Goal: Task Accomplishment & Management: Use online tool/utility

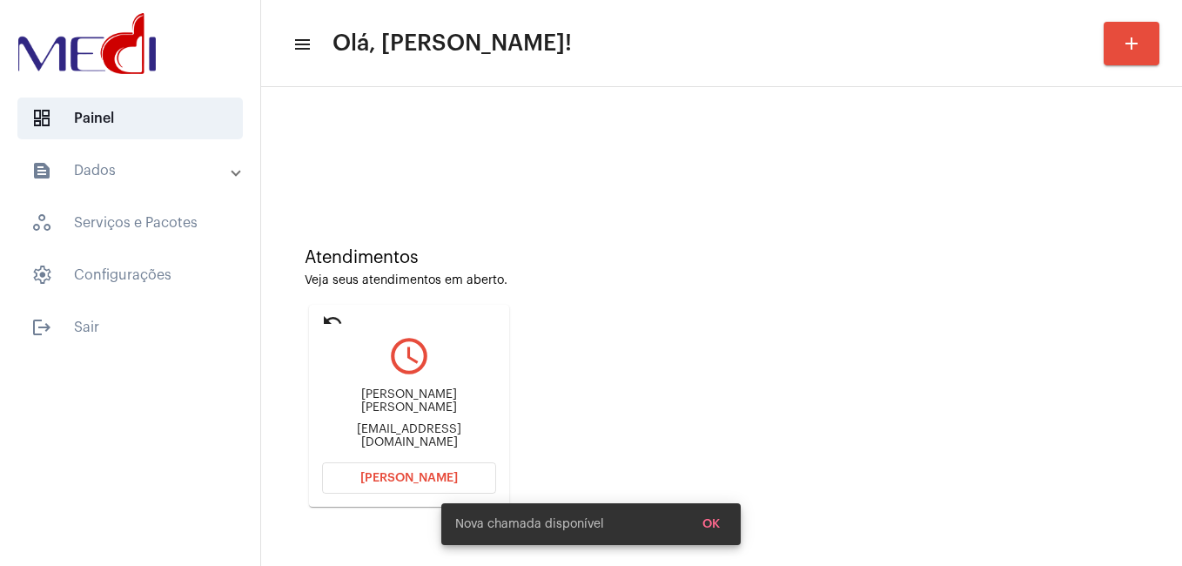
scroll to position [115, 0]
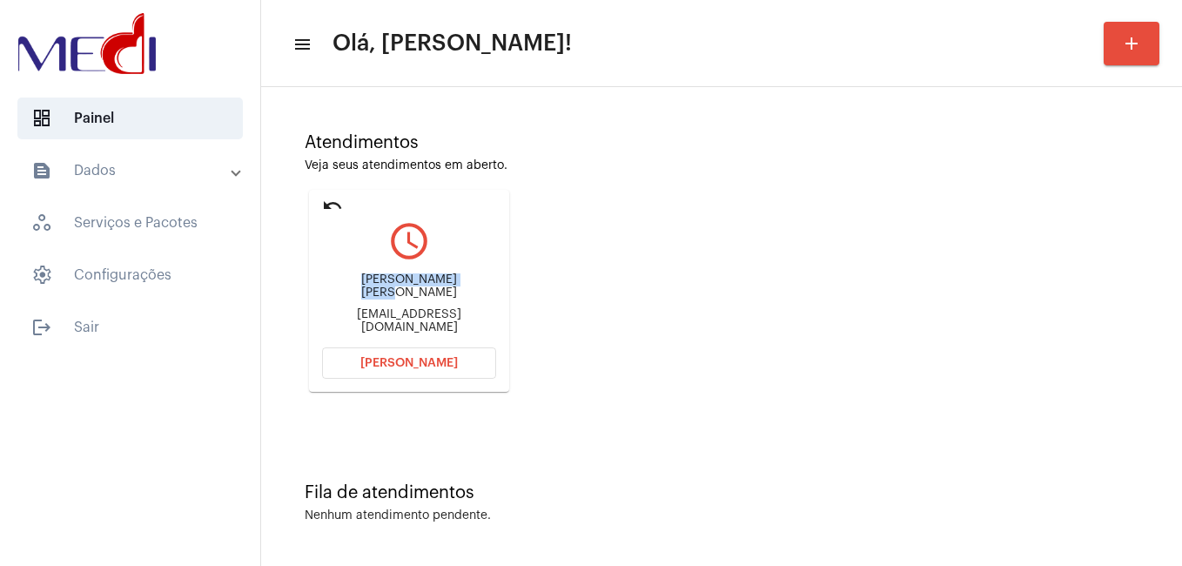
drag, startPoint x: 337, startPoint y: 294, endPoint x: 472, endPoint y: 289, distance: 135.0
click at [472, 289] on div "[PERSON_NAME] [PERSON_NAME]" at bounding box center [409, 286] width 174 height 26
copy div "[PERSON_NAME] [PERSON_NAME]"
click at [445, 354] on button "[PERSON_NAME]" at bounding box center [409, 362] width 174 height 31
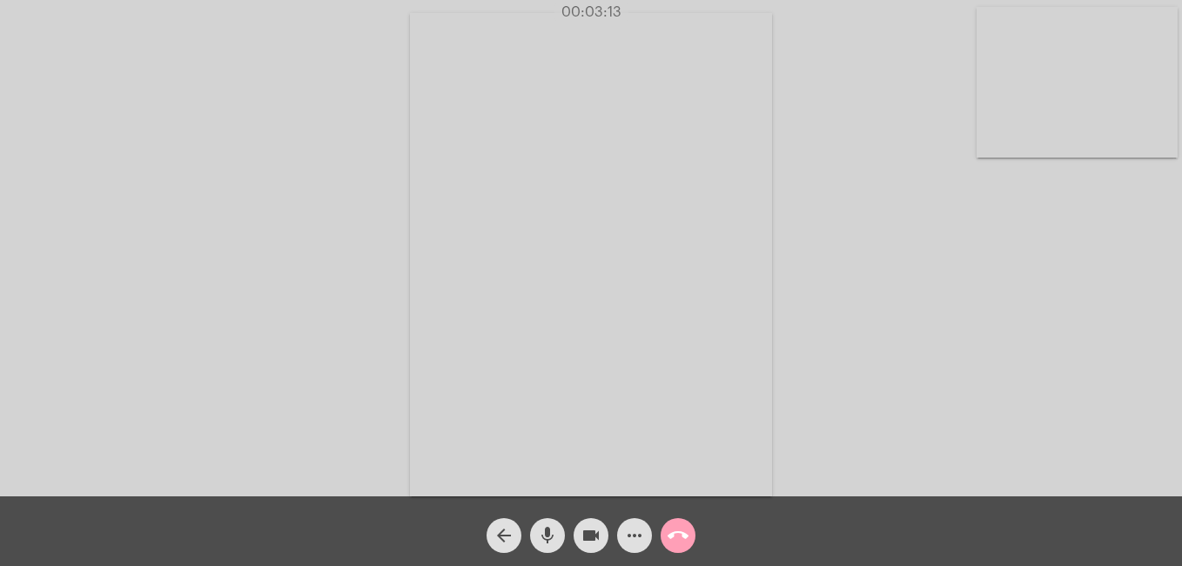
click at [675, 532] on mat-icon "call_end" at bounding box center [678, 535] width 21 height 21
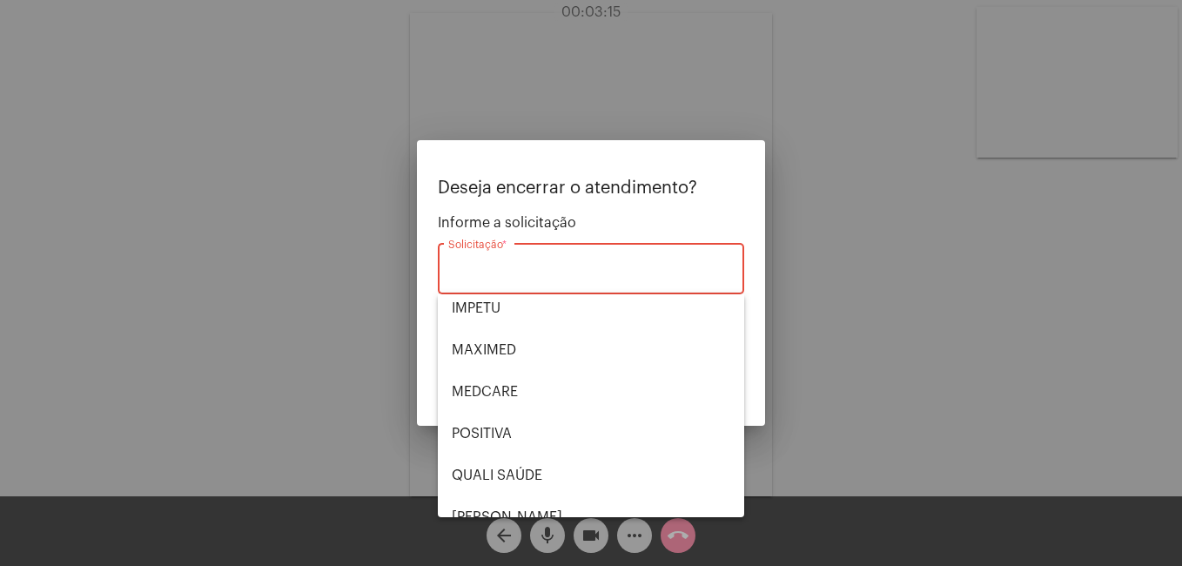
scroll to position [261, 0]
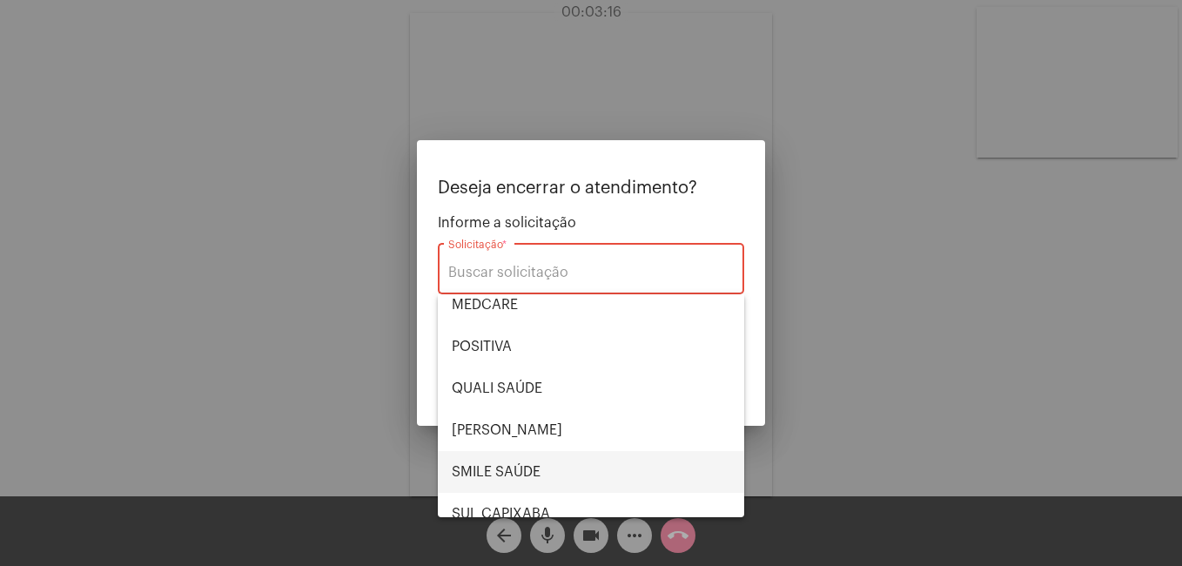
drag, startPoint x: 527, startPoint y: 471, endPoint x: 735, endPoint y: 372, distance: 230.1
click at [527, 471] on span "SMILE SAÚDE" at bounding box center [591, 472] width 278 height 42
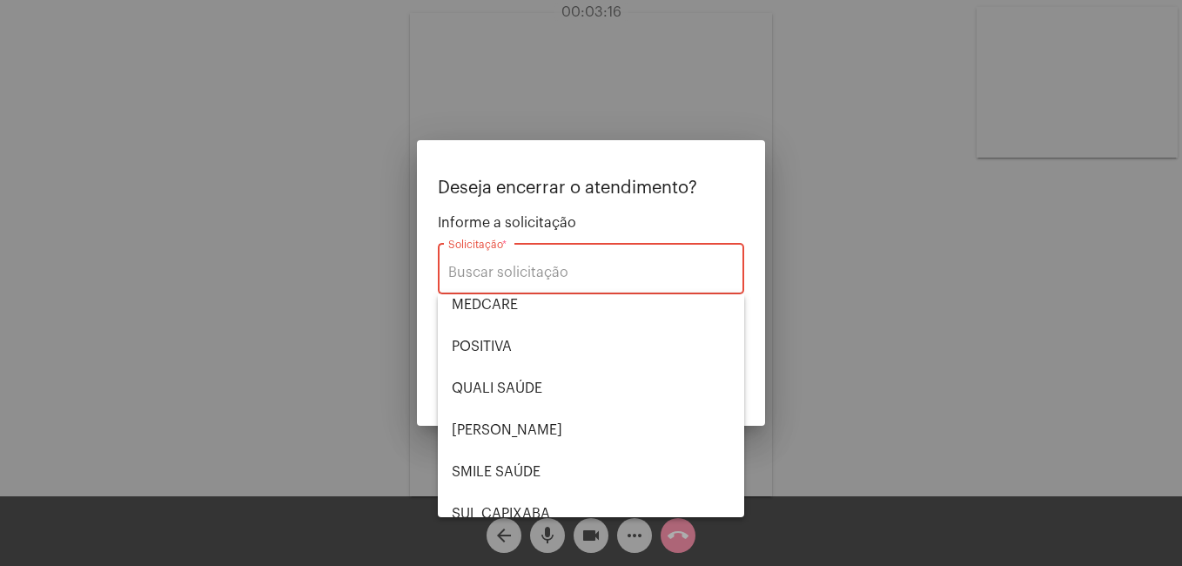
type input "SMILE SAÚDE"
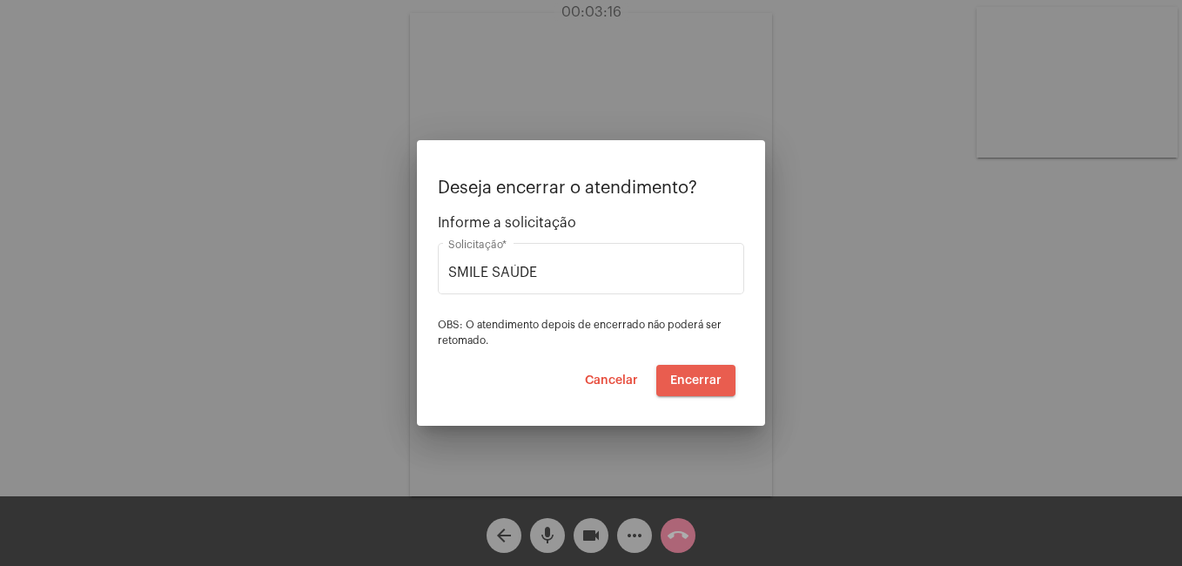
click at [713, 386] on button "Encerrar" at bounding box center [695, 380] width 79 height 31
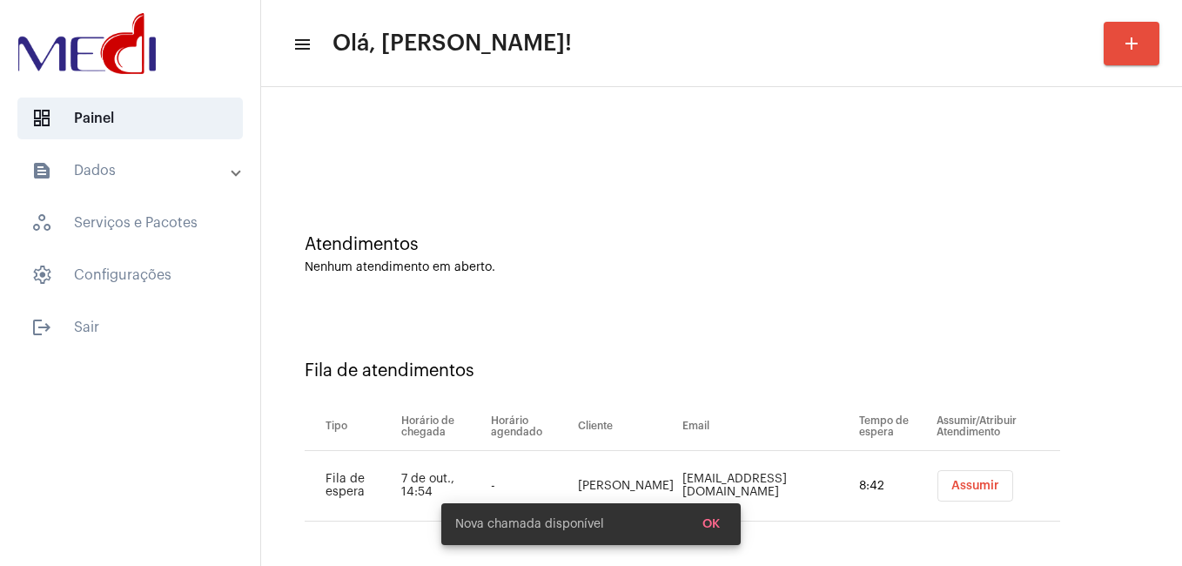
scroll to position [16, 0]
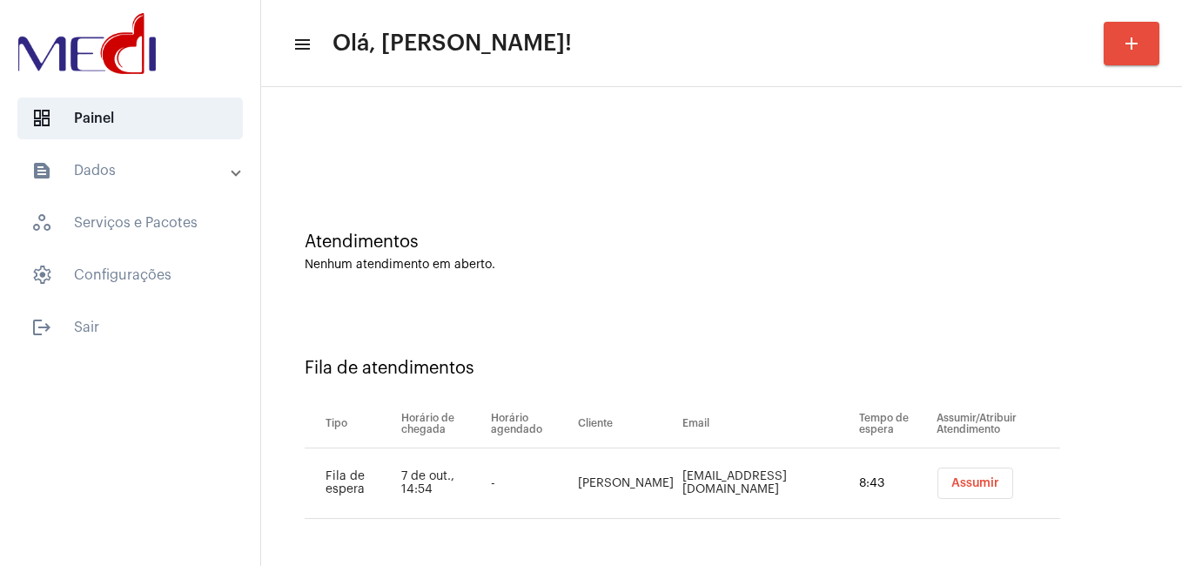
click at [970, 480] on span "Assumir" at bounding box center [975, 483] width 48 height 12
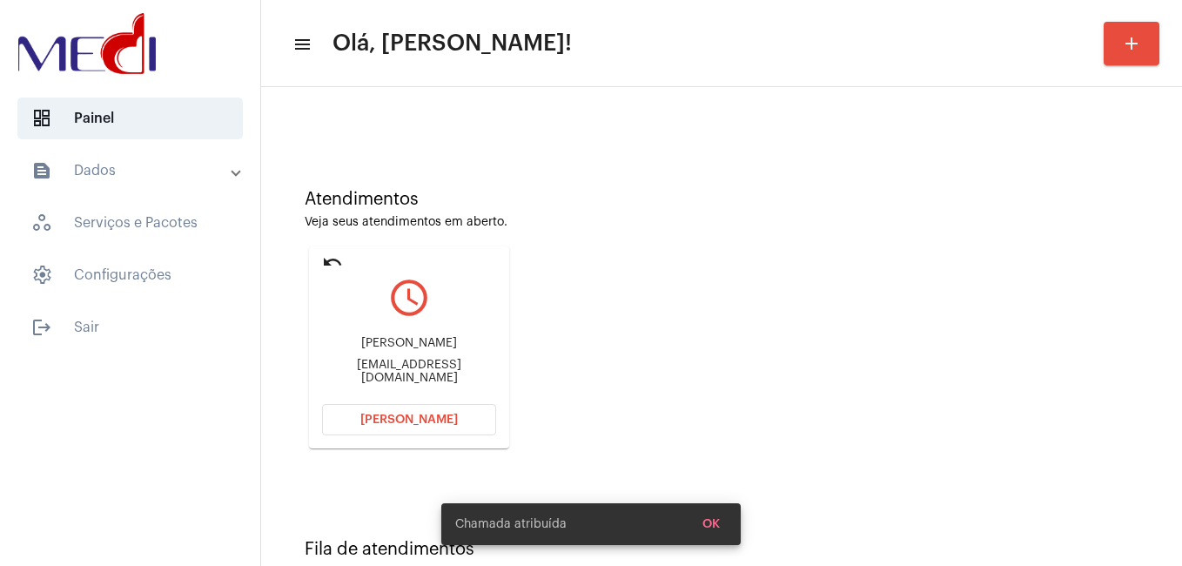
scroll to position [115, 0]
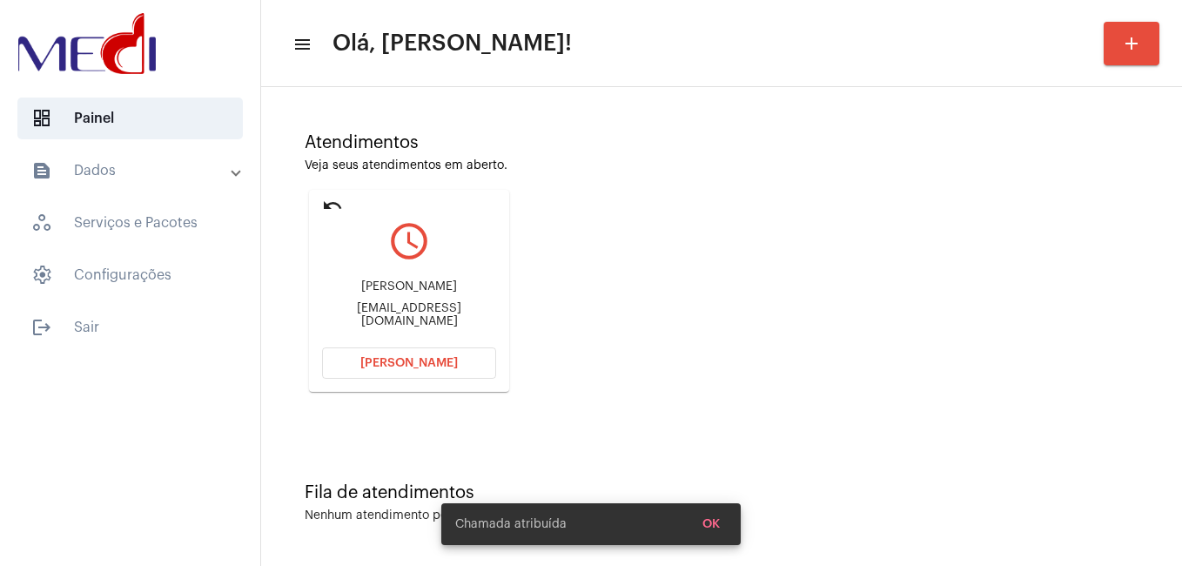
drag, startPoint x: 329, startPoint y: 292, endPoint x: 441, endPoint y: 297, distance: 112.4
click at [441, 293] on div "Mariana Pratti de Souza" at bounding box center [409, 286] width 174 height 13
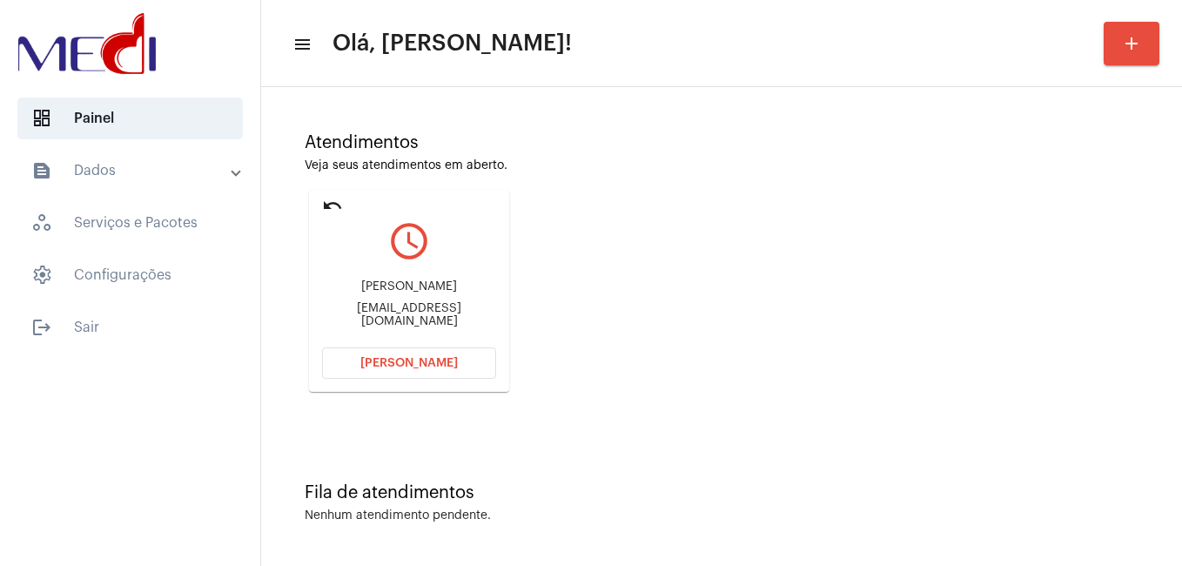
copy div "Mariana Pratti de"
click at [392, 364] on span "Abrir Chamada" at bounding box center [408, 363] width 97 height 12
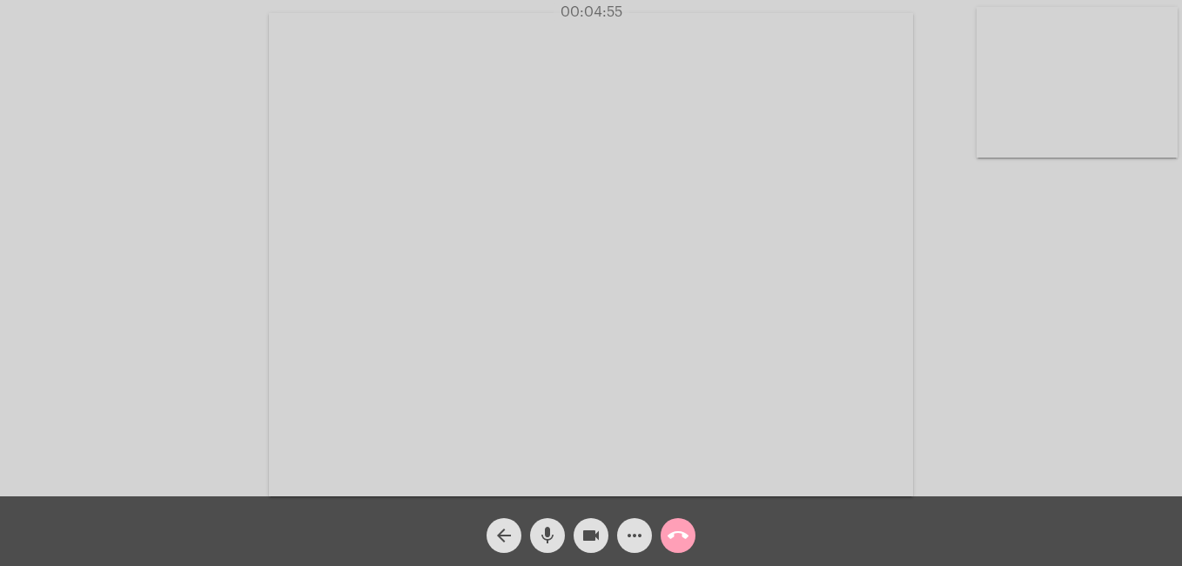
click at [679, 531] on mat-icon "call_end" at bounding box center [678, 535] width 21 height 21
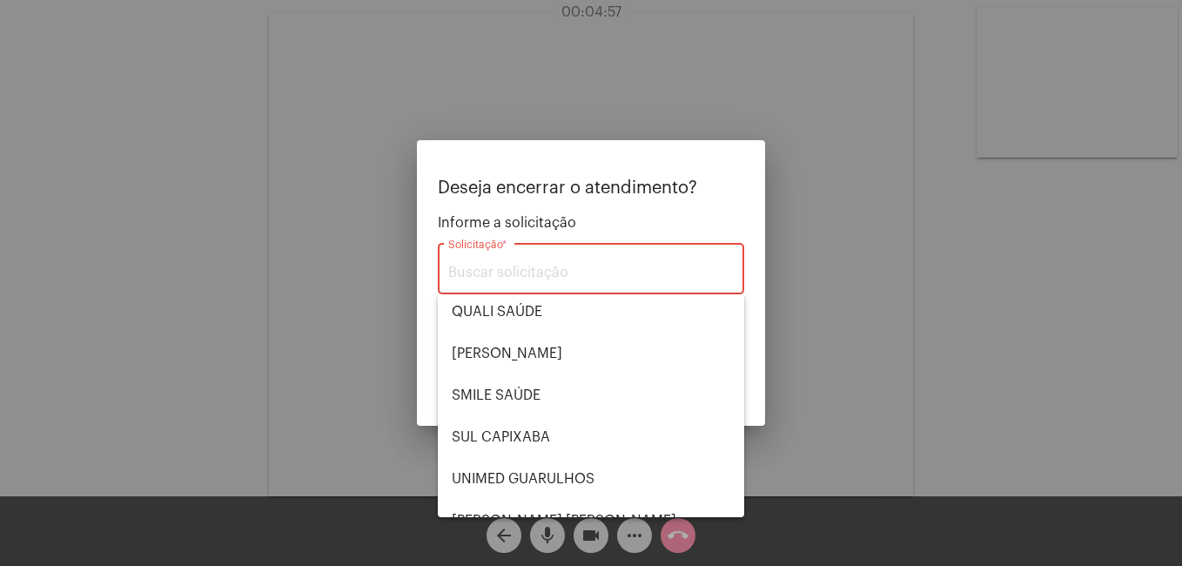
scroll to position [362, 0]
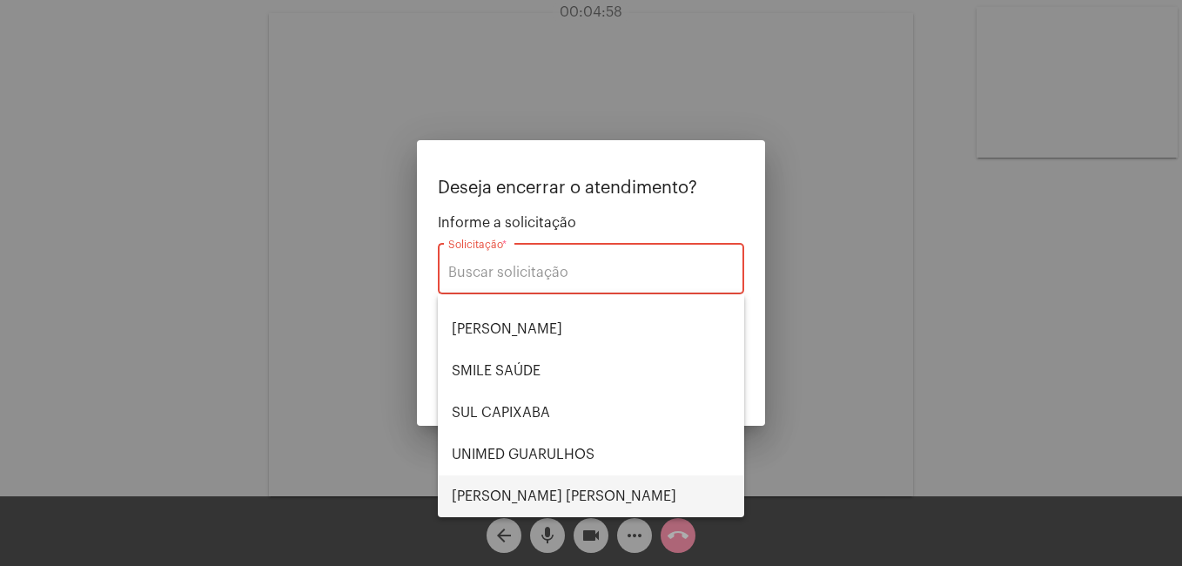
click at [516, 486] on span "[PERSON_NAME]" at bounding box center [591, 496] width 278 height 42
type input "VERA CRUZ"
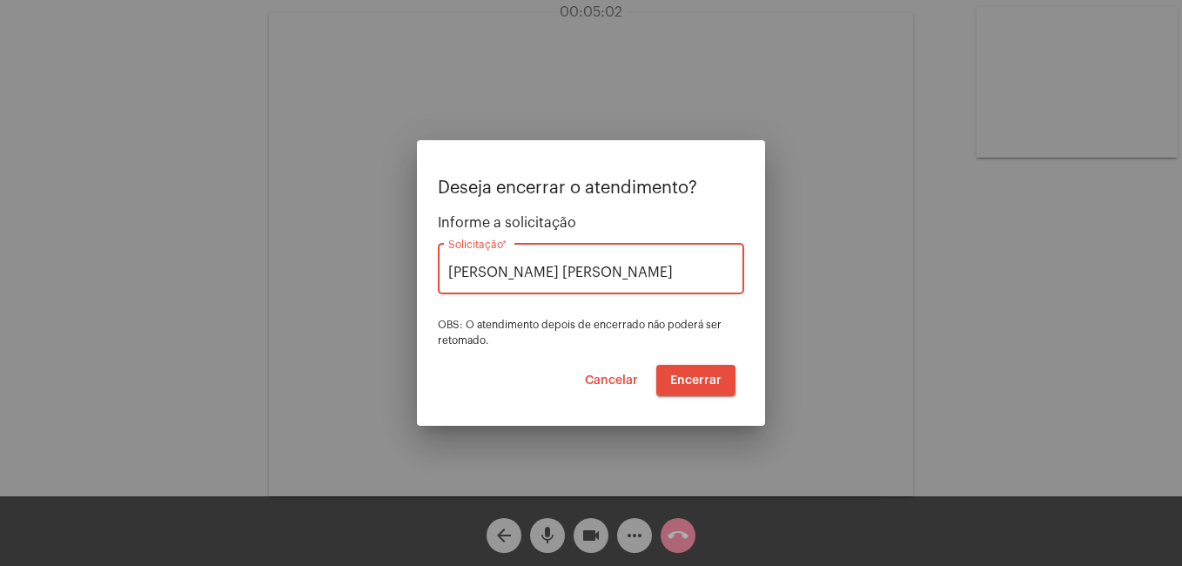
click at [704, 372] on button "Encerrar" at bounding box center [695, 380] width 79 height 31
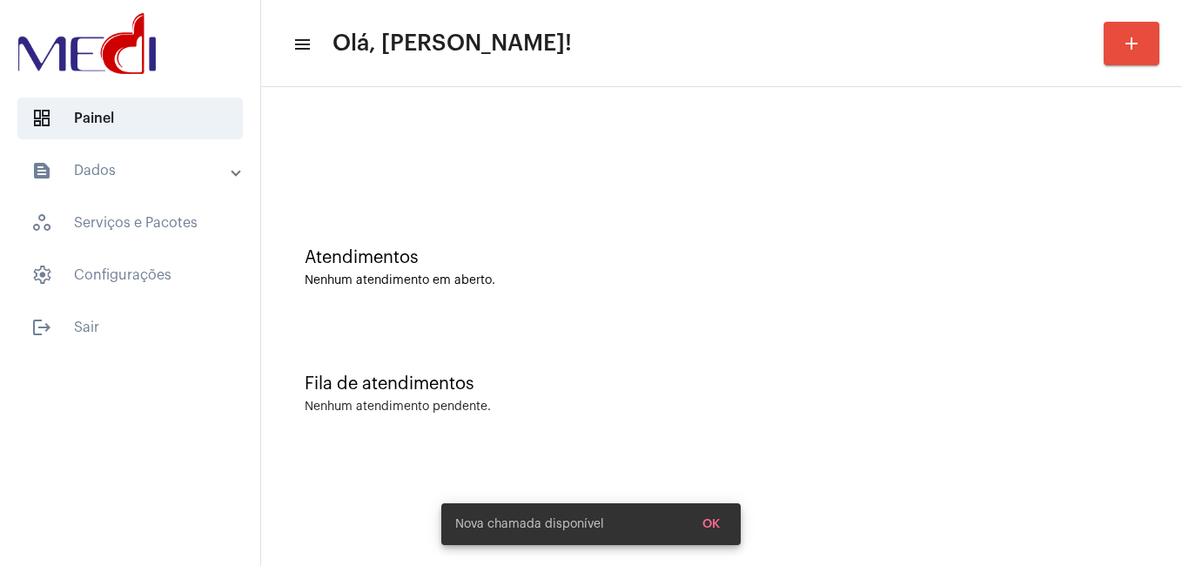
drag, startPoint x: 978, startPoint y: 243, endPoint x: 1044, endPoint y: 155, distance: 110.0
click at [979, 242] on div "Atendimentos Nenhum atendimento em aberto." at bounding box center [721, 259] width 903 height 126
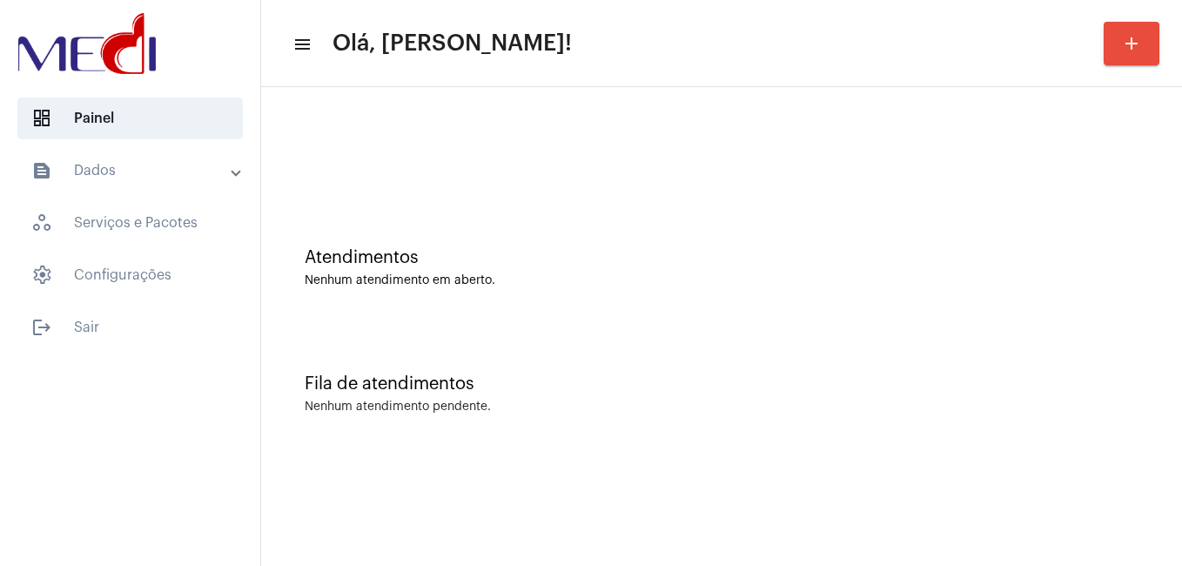
click at [777, 379] on div "Fila de atendimentos" at bounding box center [722, 383] width 834 height 19
click at [534, 440] on div "Fila de atendimentos Nenhum atendimento pendente." at bounding box center [721, 385] width 903 height 126
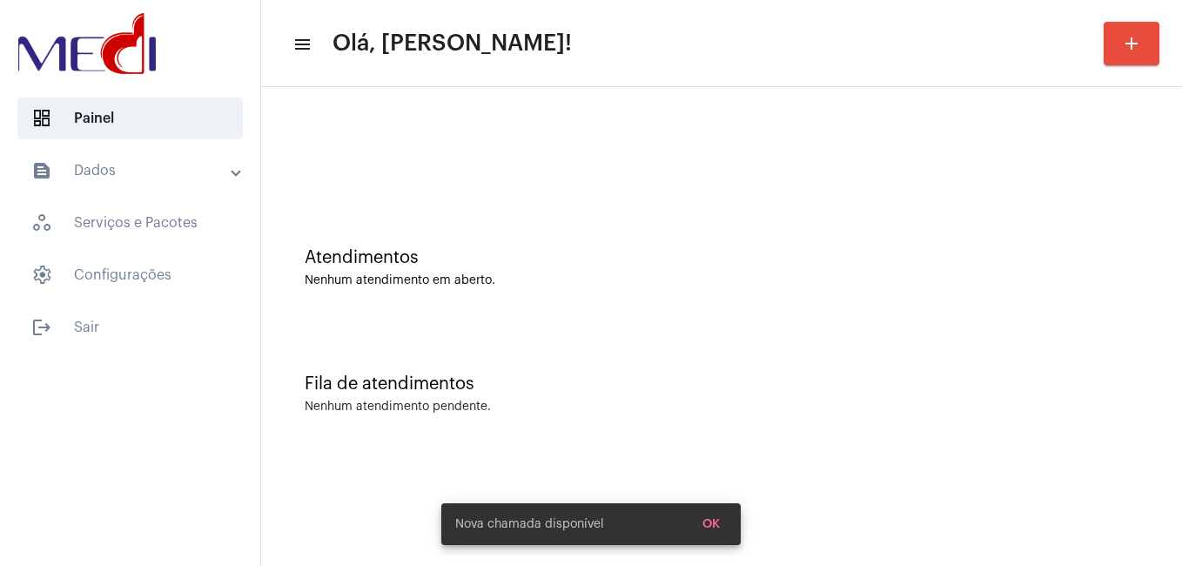
click at [634, 432] on div "Fila de atendimentos Nenhum atendimento pendente." at bounding box center [721, 385] width 903 height 126
click at [618, 413] on div "Fila de atendimentos Nenhum atendimento pendente." at bounding box center [721, 385] width 903 height 126
click at [299, 44] on mat-icon "menu" at bounding box center [300, 44] width 17 height 21
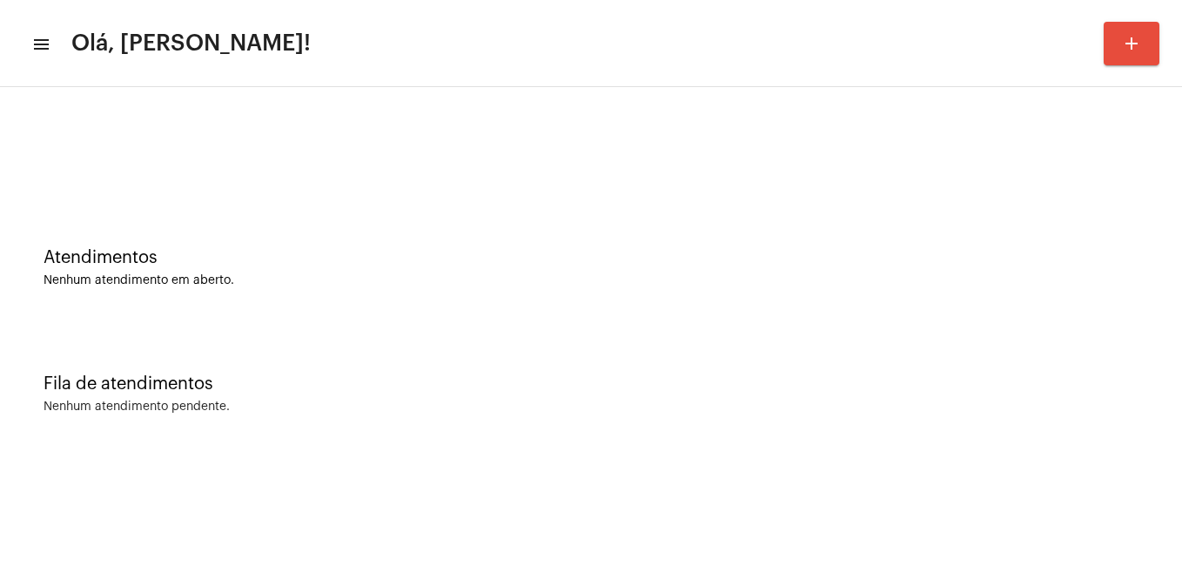
click at [566, 405] on div "Nenhum atendimento pendente." at bounding box center [591, 406] width 1095 height 13
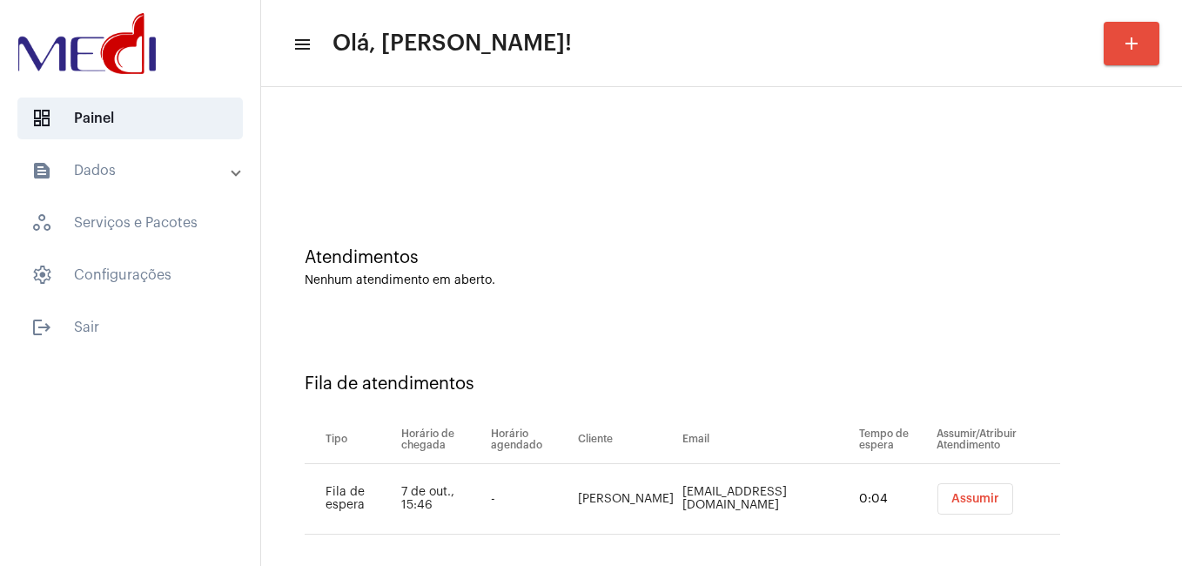
click at [956, 498] on span "Assumir" at bounding box center [975, 499] width 48 height 12
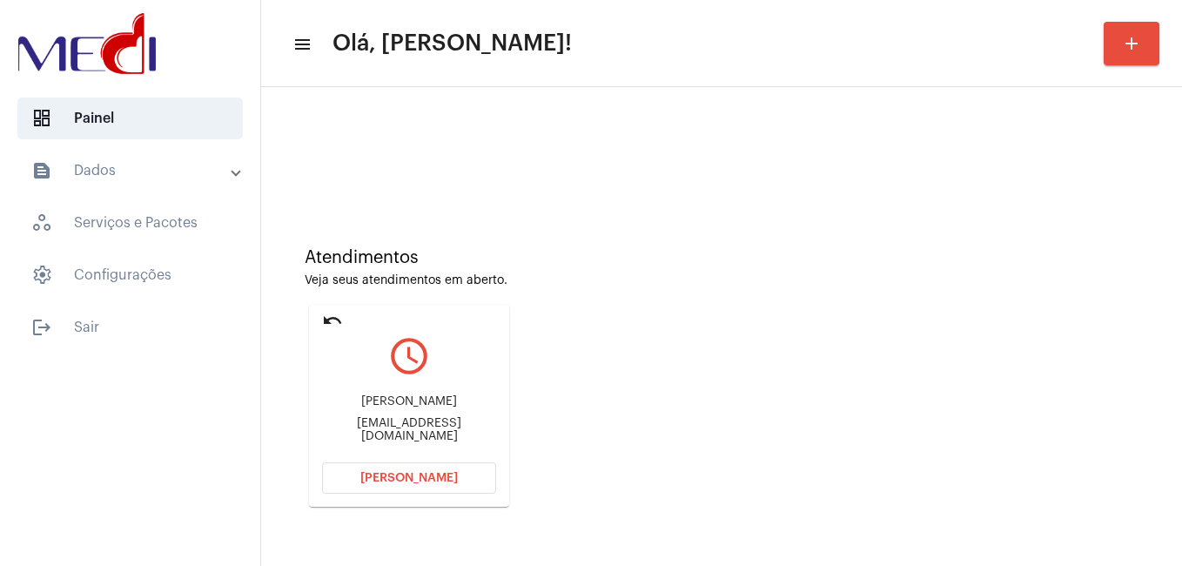
drag, startPoint x: 323, startPoint y: 393, endPoint x: 448, endPoint y: 409, distance: 126.3
click at [448, 409] on div "[PERSON_NAME] [EMAIL_ADDRESS][DOMAIN_NAME]" at bounding box center [409, 418] width 174 height 78
copy div "[PERSON_NAME]"
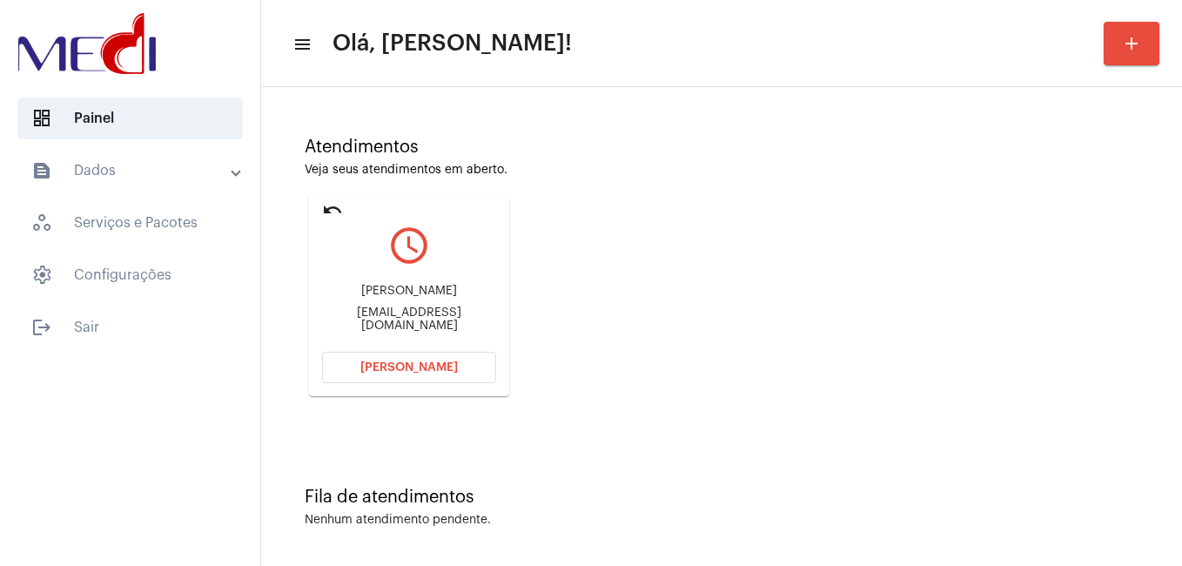
scroll to position [115, 0]
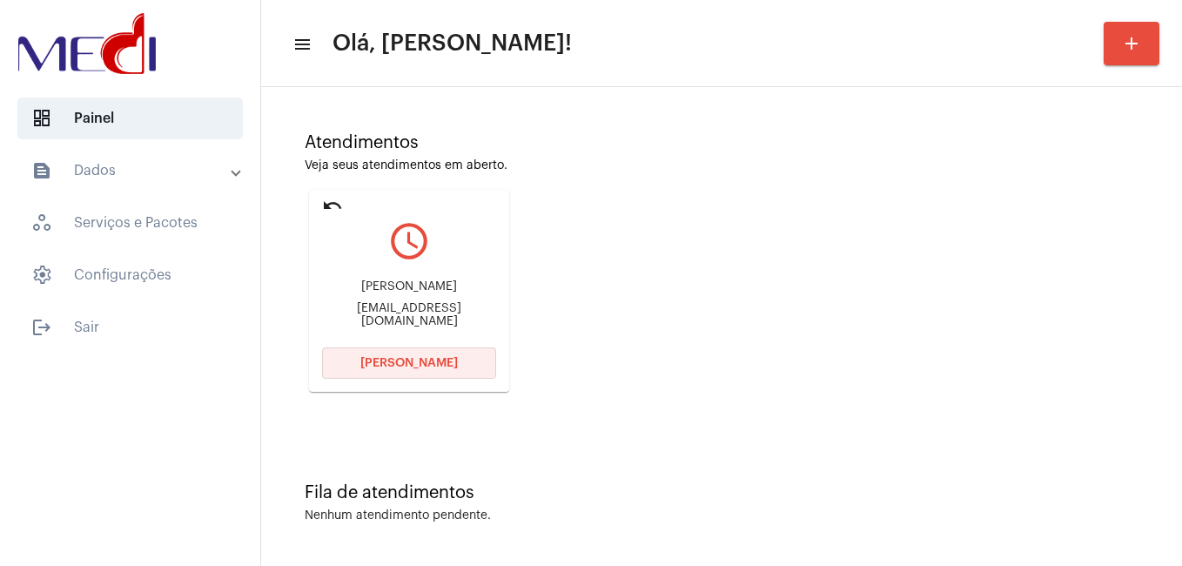
click at [464, 369] on button "Abrir Chamada" at bounding box center [409, 362] width 174 height 31
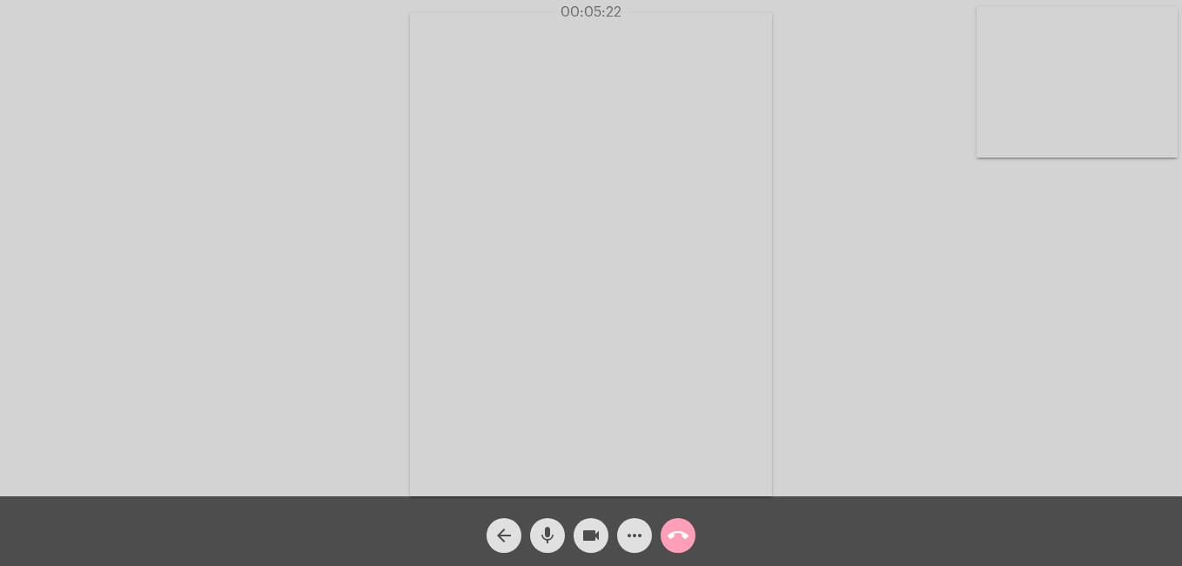
click at [677, 543] on mat-icon "call_end" at bounding box center [678, 535] width 21 height 21
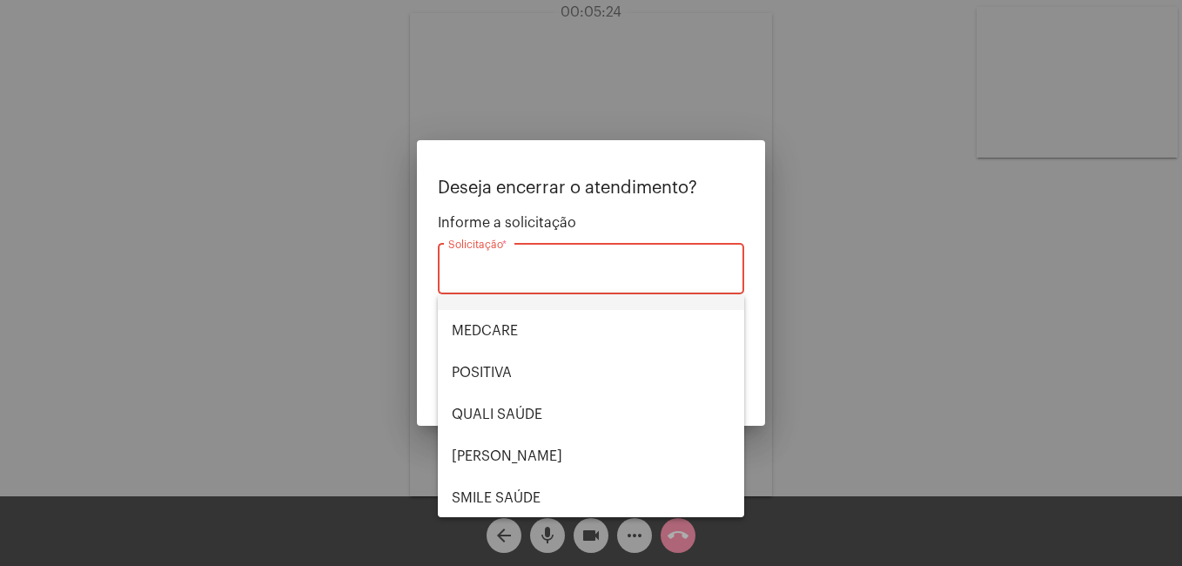
scroll to position [261, 0]
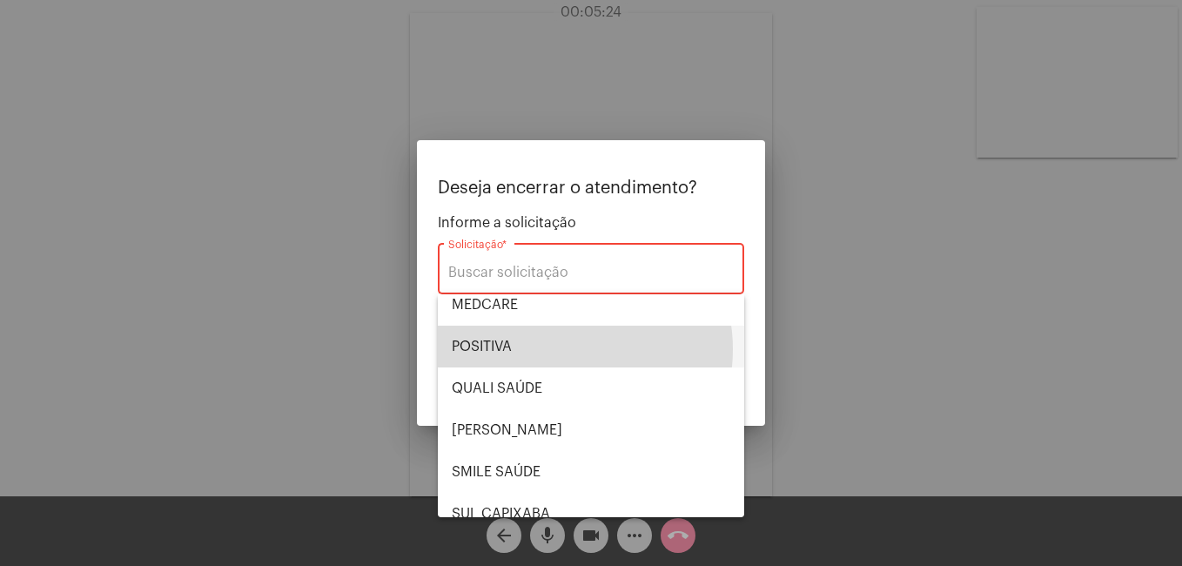
click at [557, 349] on span "POSITIVA" at bounding box center [591, 346] width 278 height 42
type input "POSITIVA"
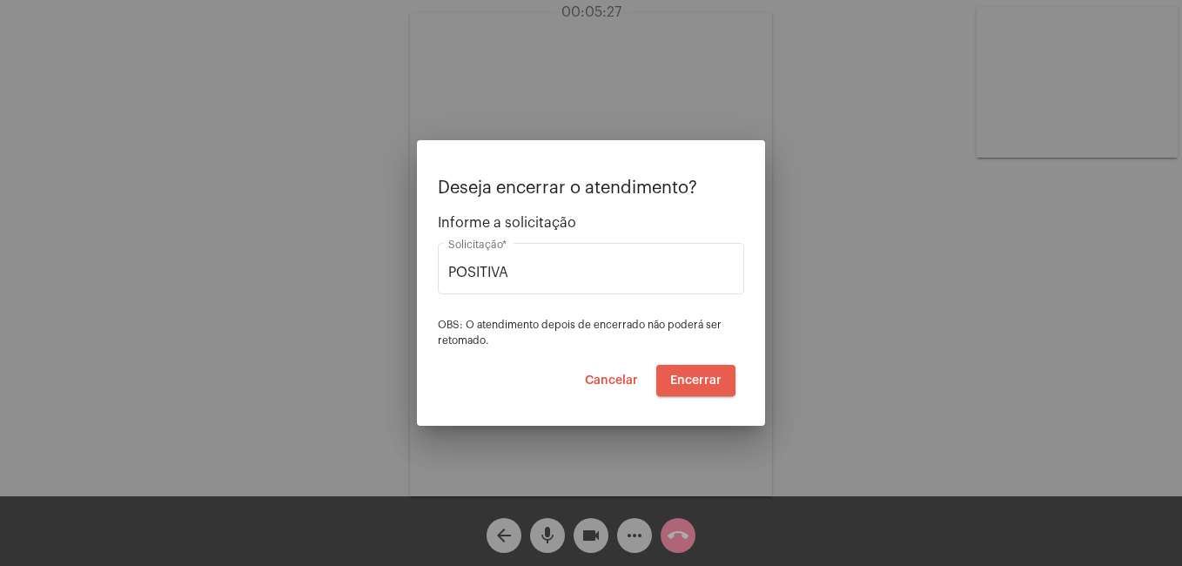
click at [675, 379] on span "Encerrar" at bounding box center [695, 380] width 51 height 12
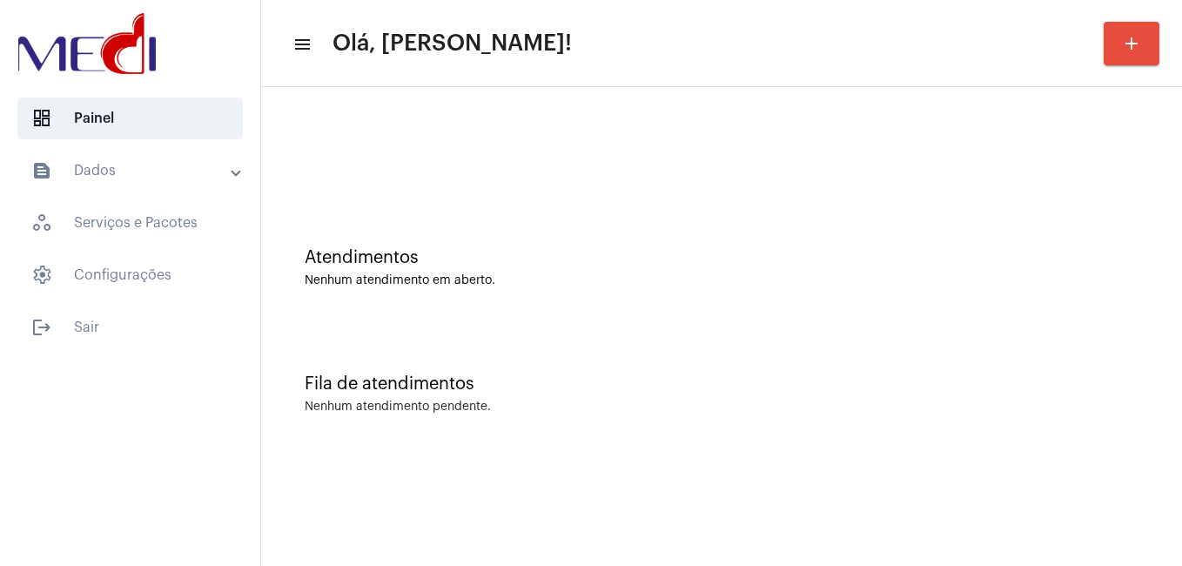
click at [603, 459] on mat-sidenav-content "menu Olá, Leandra! add Atendimentos Nenhum atendimento em aberto. Fila de atend…" at bounding box center [721, 283] width 921 height 566
click at [614, 374] on div "Fila de atendimentos" at bounding box center [722, 383] width 834 height 19
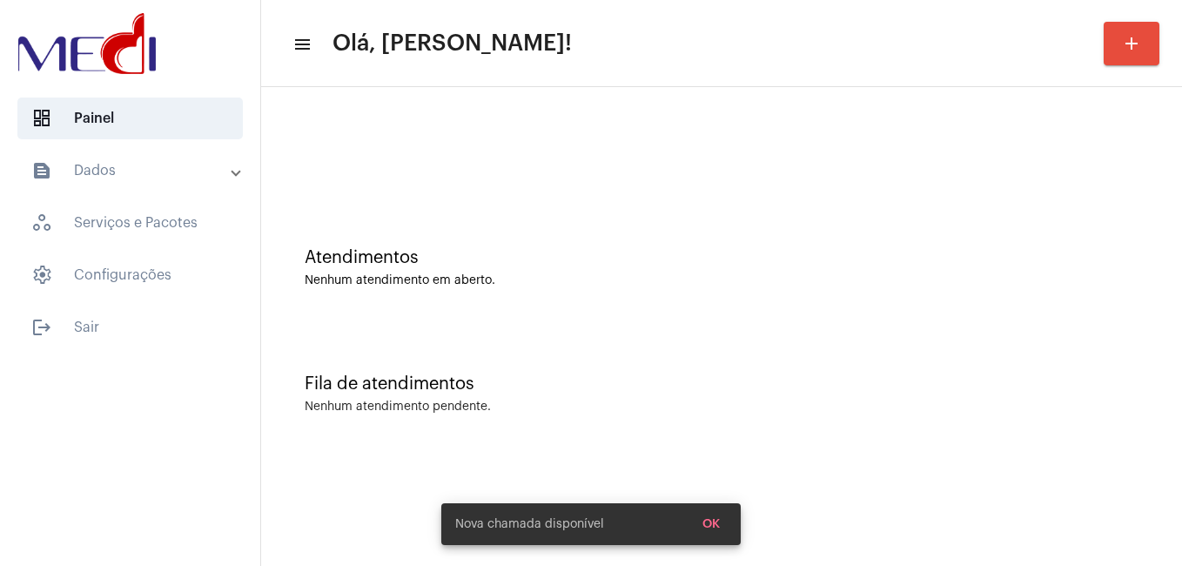
click at [624, 366] on div "Fila de atendimentos Nenhum atendimento pendente." at bounding box center [721, 385] width 903 height 126
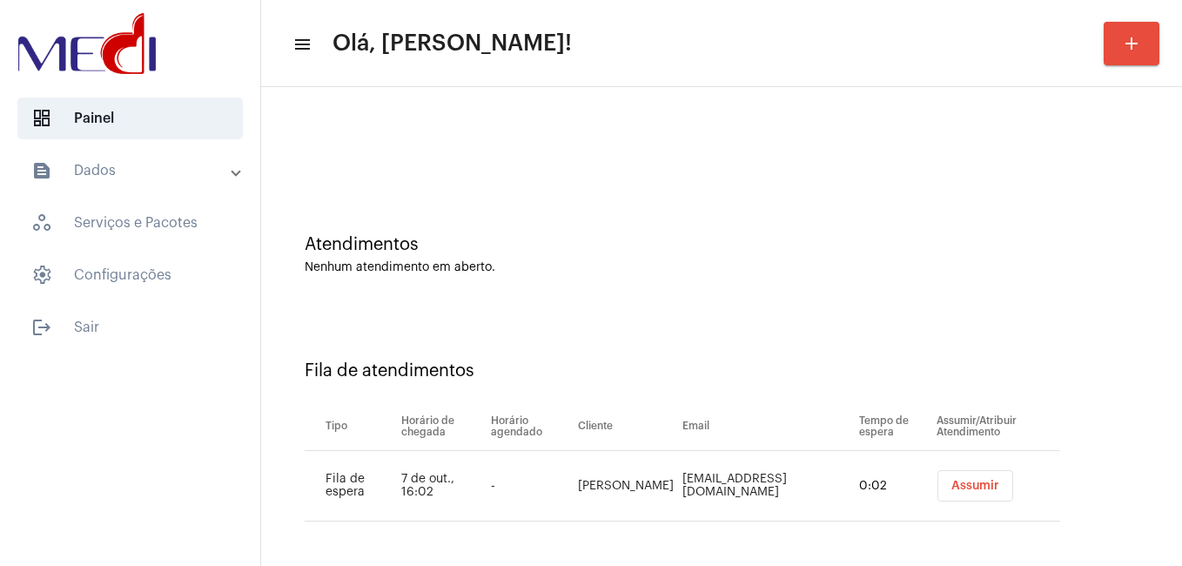
scroll to position [16, 0]
click at [937, 472] on button "Assumir" at bounding box center [975, 482] width 76 height 31
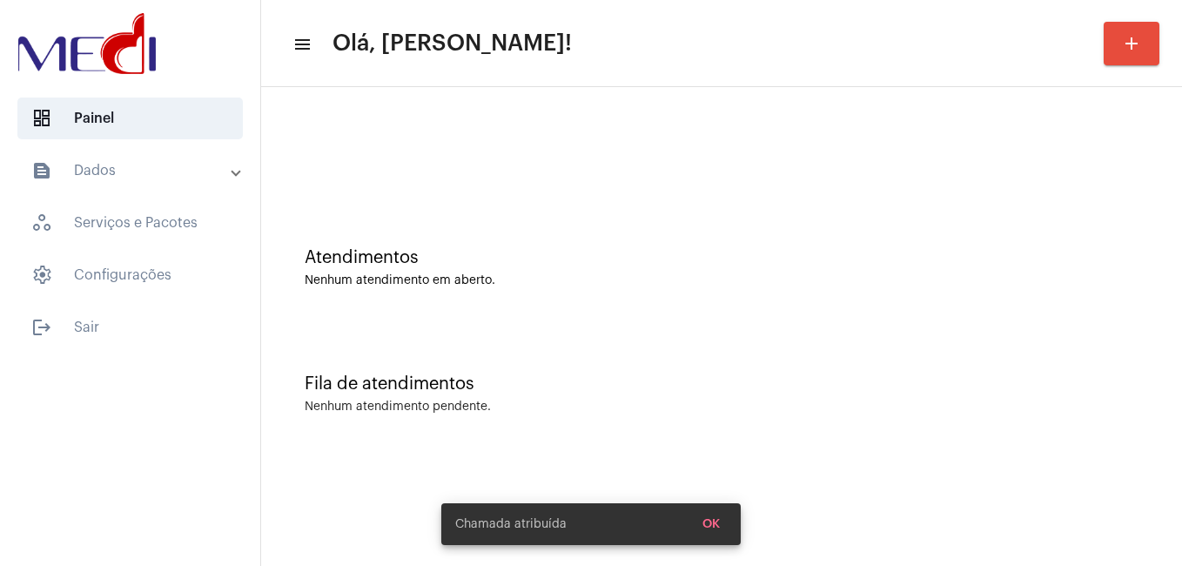
scroll to position [0, 0]
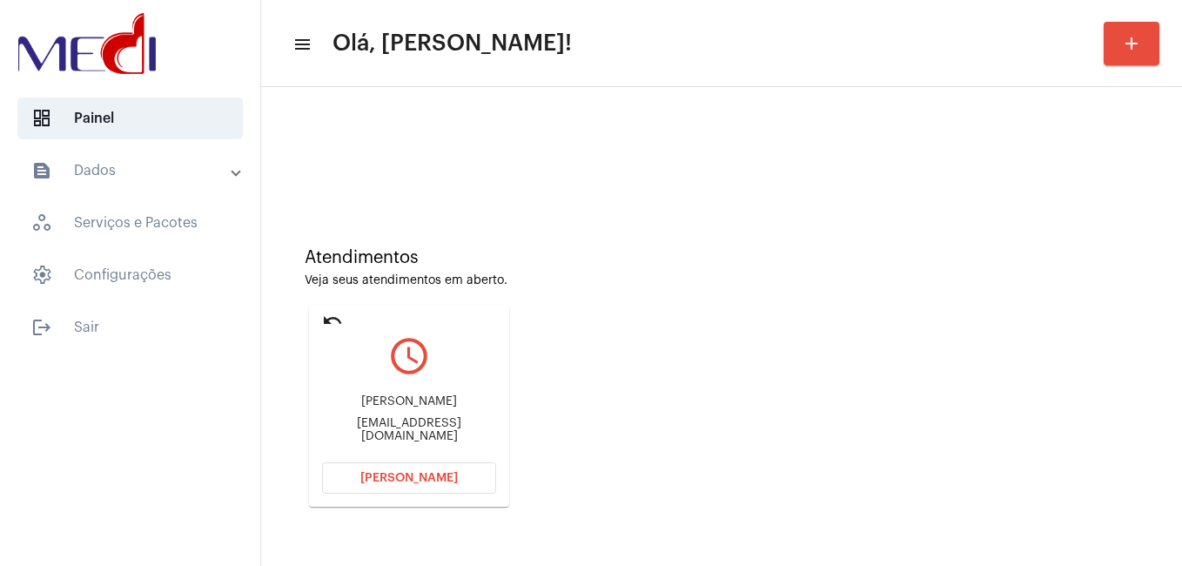
drag, startPoint x: 354, startPoint y: 400, endPoint x: 482, endPoint y: 392, distance: 128.2
click at [482, 392] on div "Sabrina Longarini sabrinalongarini@hotmail.com" at bounding box center [409, 418] width 174 height 78
copy div "Sabrina Longarini"
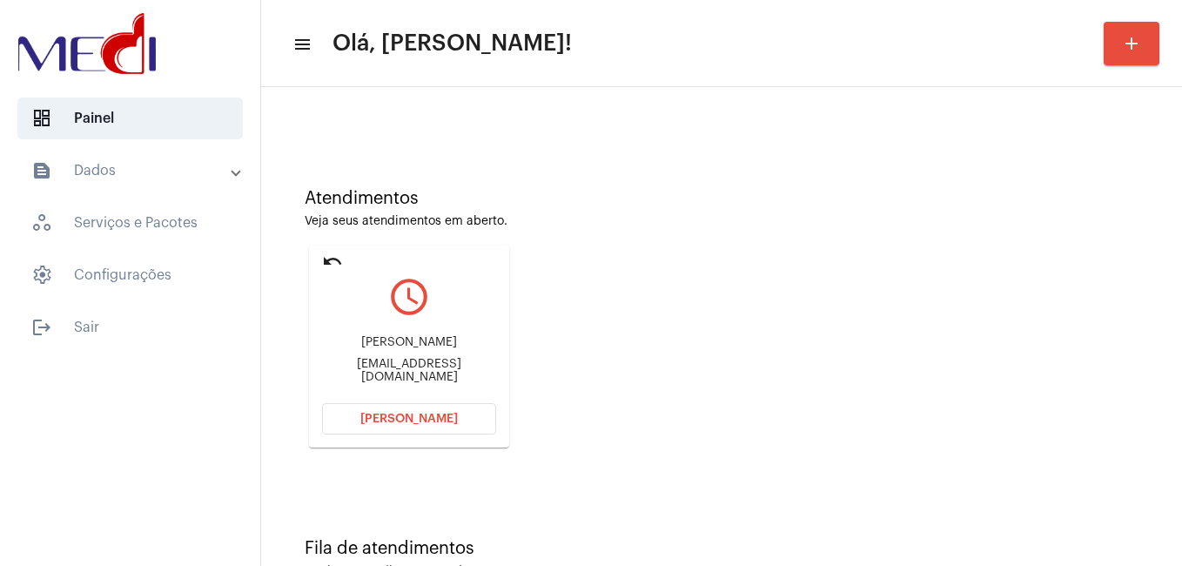
scroll to position [115, 0]
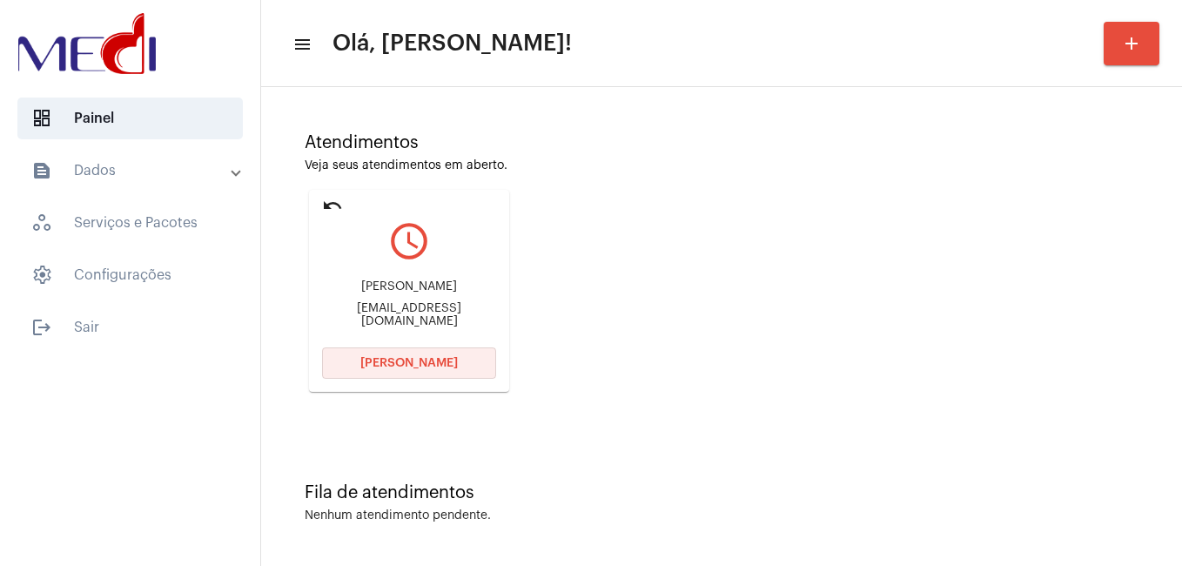
click at [407, 369] on button "Abrir Chamada" at bounding box center [409, 362] width 174 height 31
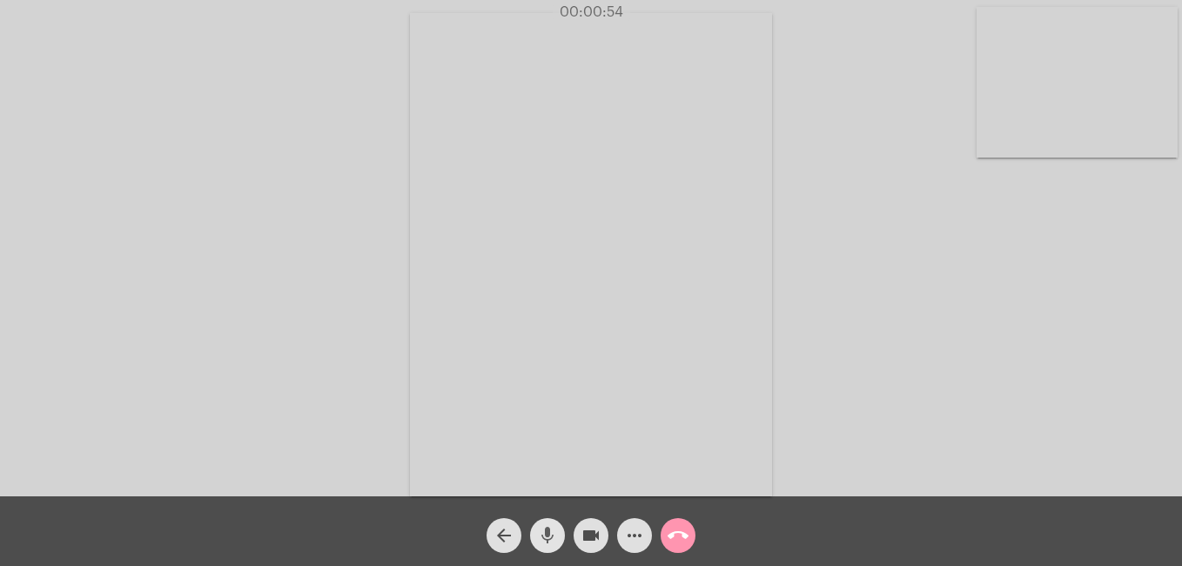
drag, startPoint x: 550, startPoint y: 537, endPoint x: 572, endPoint y: 532, distance: 22.4
click at [551, 536] on mat-icon "mic" at bounding box center [547, 535] width 21 height 21
click at [585, 534] on mat-icon "videocam" at bounding box center [590, 535] width 21 height 21
click at [552, 539] on mat-icon "mic_off" at bounding box center [547, 535] width 21 height 21
click at [545, 534] on mat-icon "mic" at bounding box center [547, 535] width 21 height 21
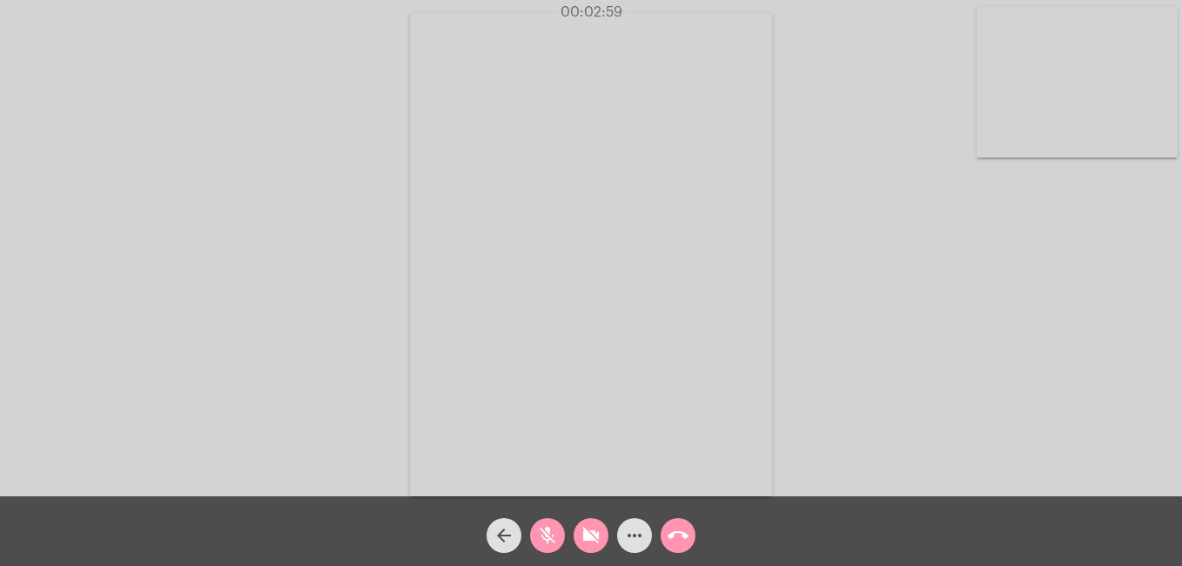
click at [553, 537] on mat-icon "mic_off" at bounding box center [547, 535] width 21 height 21
click at [586, 530] on mat-icon "videocam_off" at bounding box center [590, 535] width 21 height 21
click at [681, 537] on mat-icon "call_end" at bounding box center [678, 535] width 21 height 21
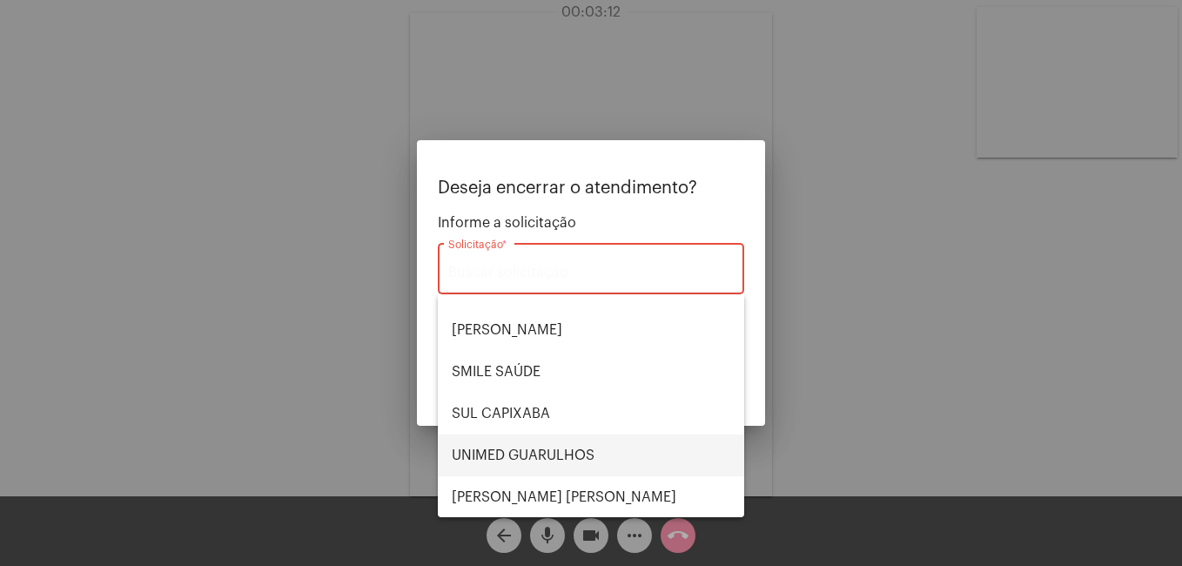
scroll to position [362, 0]
click at [560, 457] on span "UNIMED GUARULHOS" at bounding box center [591, 454] width 278 height 42
type input "UNIMED GUARULHOS"
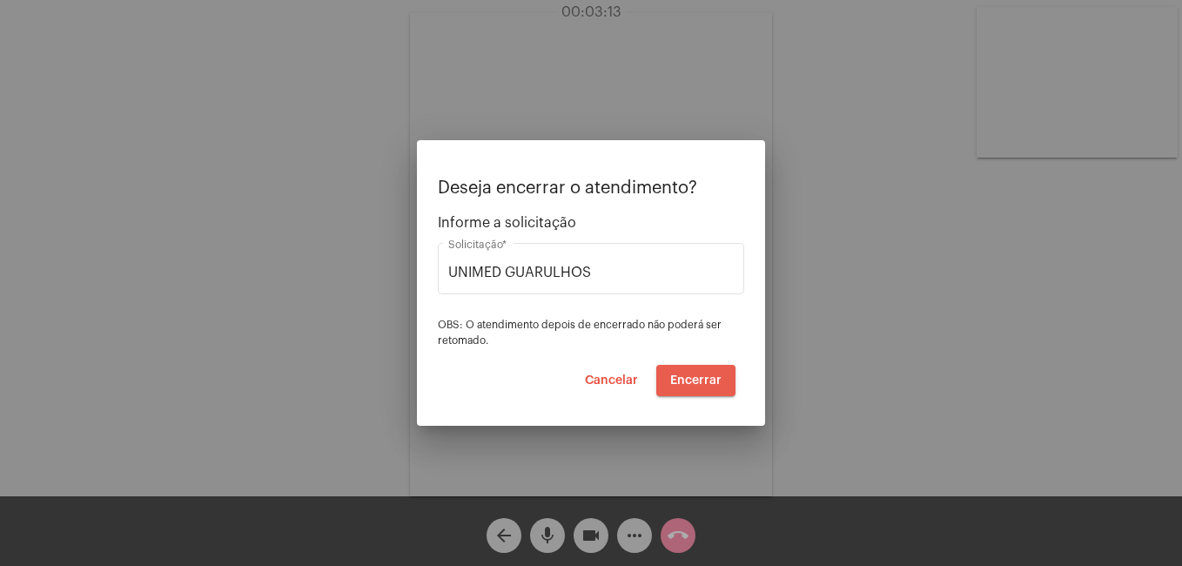
click at [676, 381] on span "Encerrar" at bounding box center [695, 380] width 51 height 12
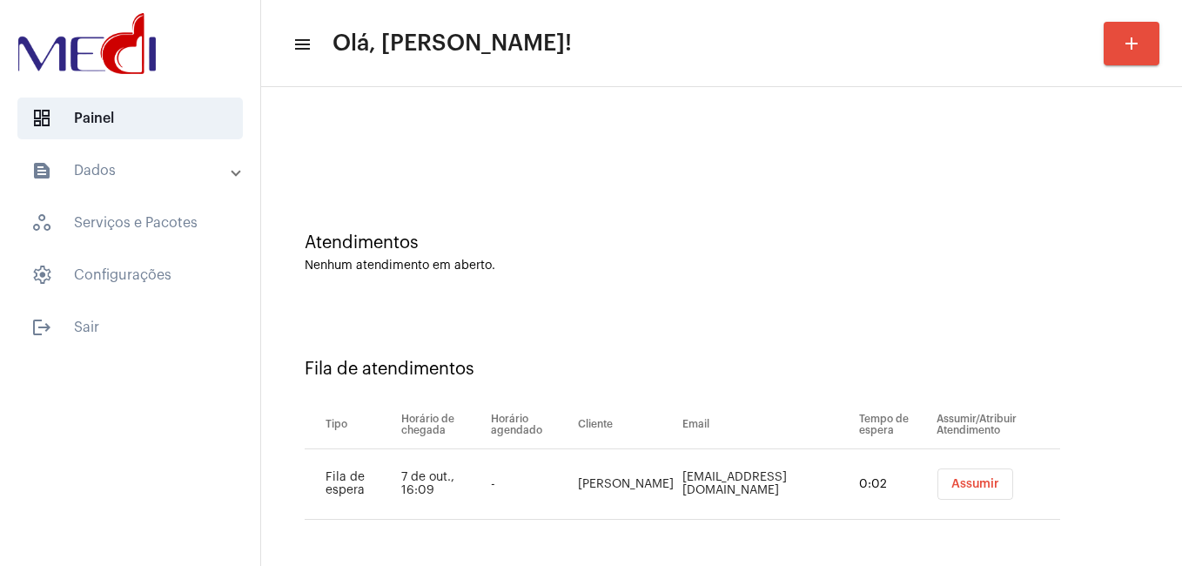
scroll to position [16, 0]
click at [951, 487] on span "Assumir" at bounding box center [975, 483] width 48 height 12
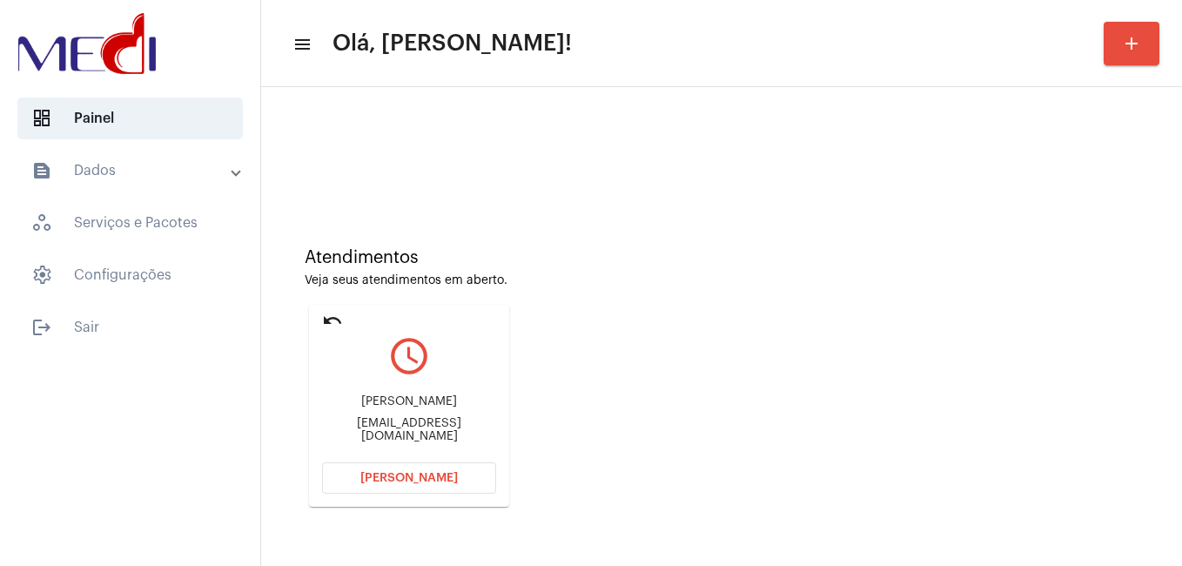
scroll to position [87, 0]
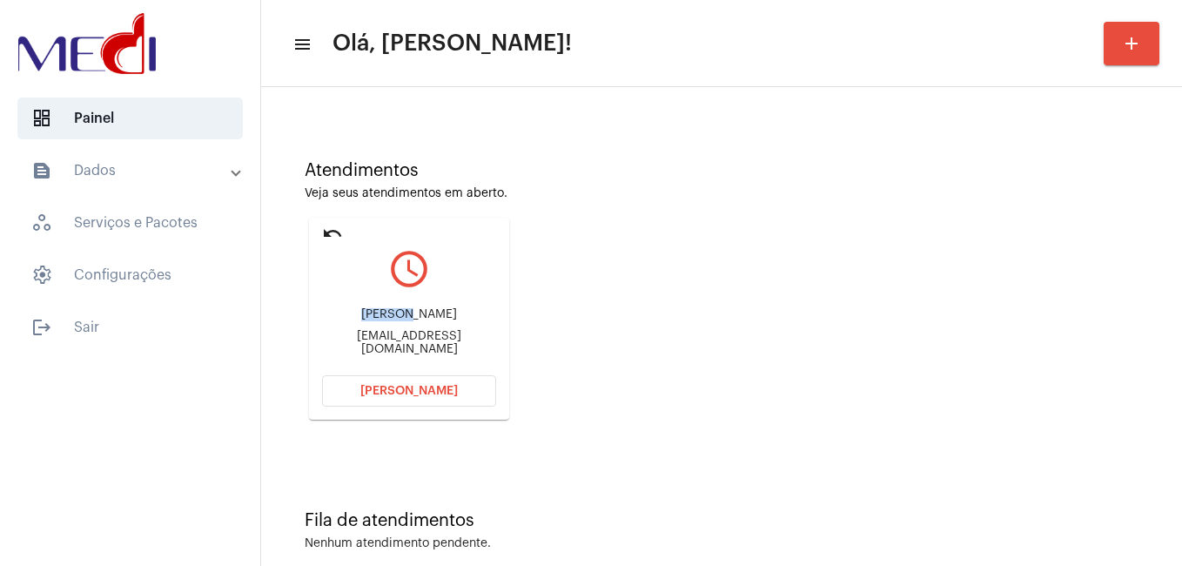
drag, startPoint x: 370, startPoint y: 319, endPoint x: 489, endPoint y: 326, distance: 119.5
click at [489, 321] on div "Luciene" at bounding box center [409, 314] width 174 height 13
copy div "Luciene"
drag, startPoint x: 326, startPoint y: 339, endPoint x: 377, endPoint y: 334, distance: 50.7
click at [377, 334] on div "Luciene laiscarol33@outlook.com" at bounding box center [409, 331] width 174 height 78
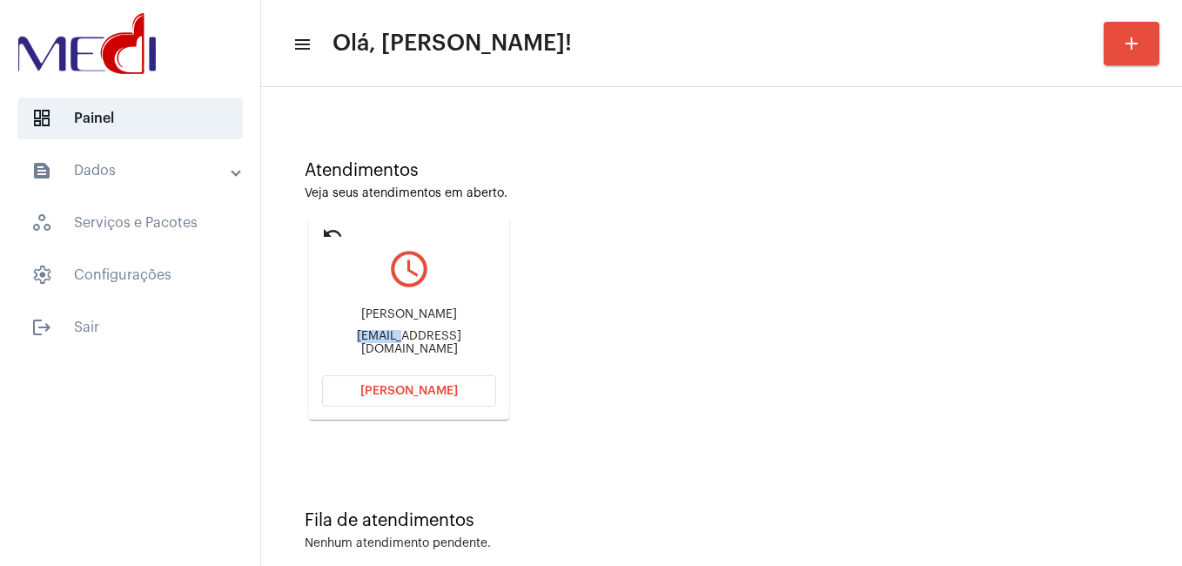
copy div "laiscar"
click at [392, 388] on span "[PERSON_NAME]" at bounding box center [408, 391] width 97 height 12
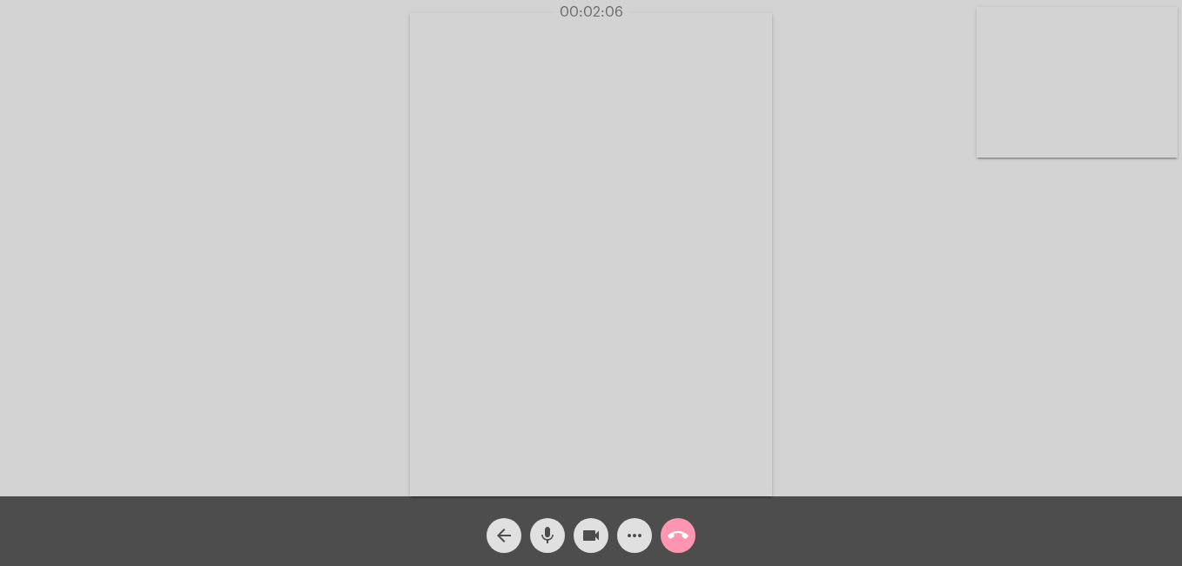
click at [679, 539] on mat-icon "call_end" at bounding box center [678, 535] width 21 height 21
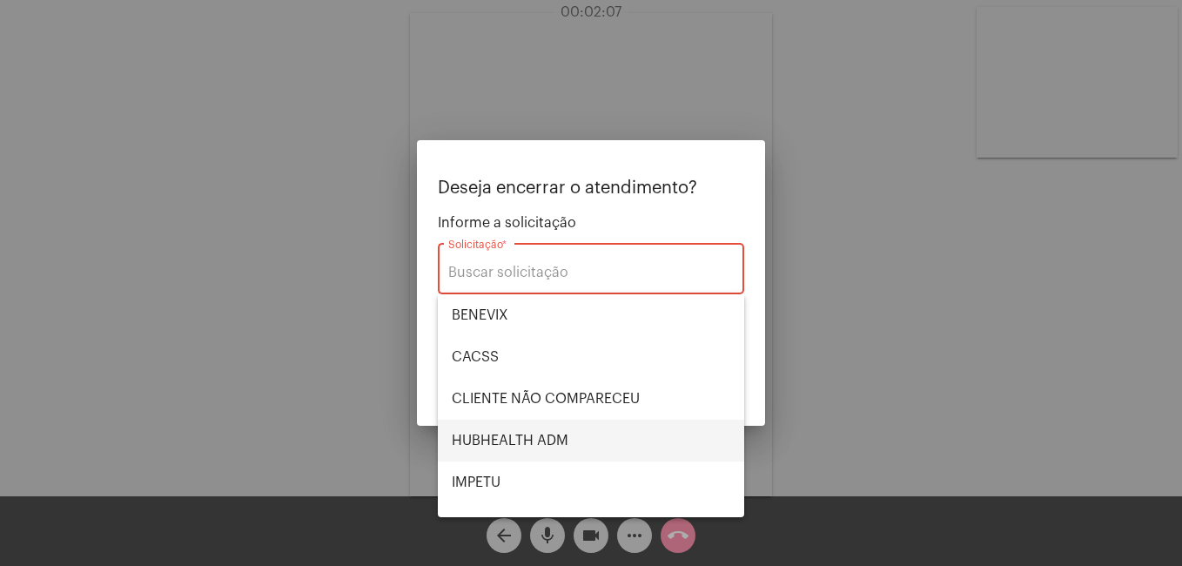
click at [479, 446] on span "HUBHEALTH ADM" at bounding box center [591, 440] width 278 height 42
type input "HUBHEALTH ADM"
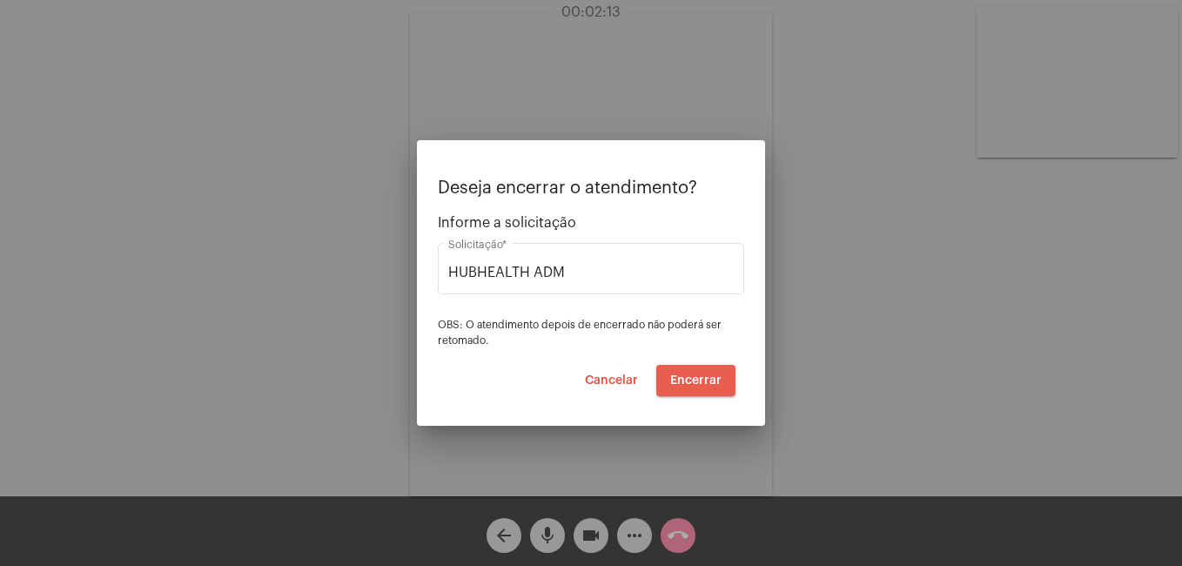
click at [701, 375] on span "Encerrar" at bounding box center [695, 380] width 51 height 12
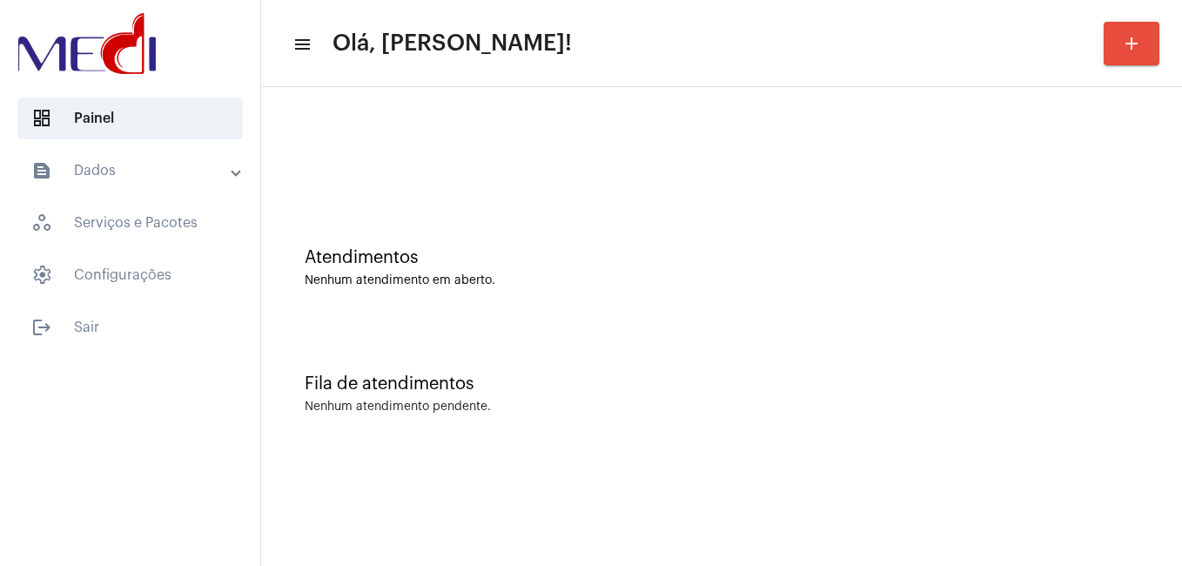
click at [691, 245] on div "Atendimentos Nenhum atendimento em aberto." at bounding box center [721, 259] width 903 height 126
click at [547, 378] on div "Fila de atendimentos" at bounding box center [722, 383] width 834 height 19
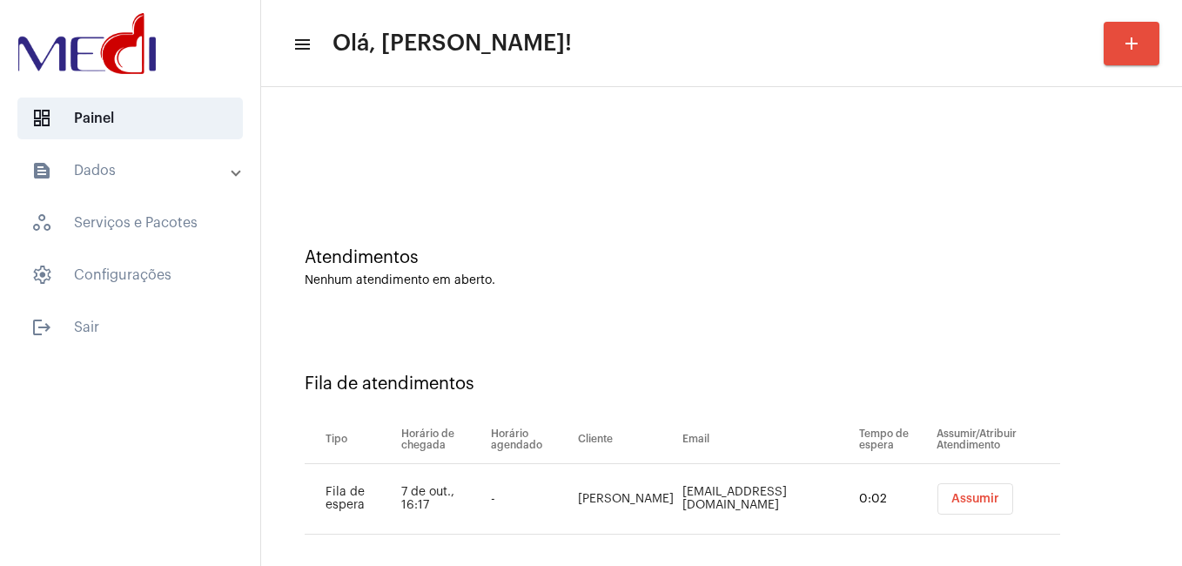
click at [983, 499] on span "Assumir" at bounding box center [975, 499] width 48 height 12
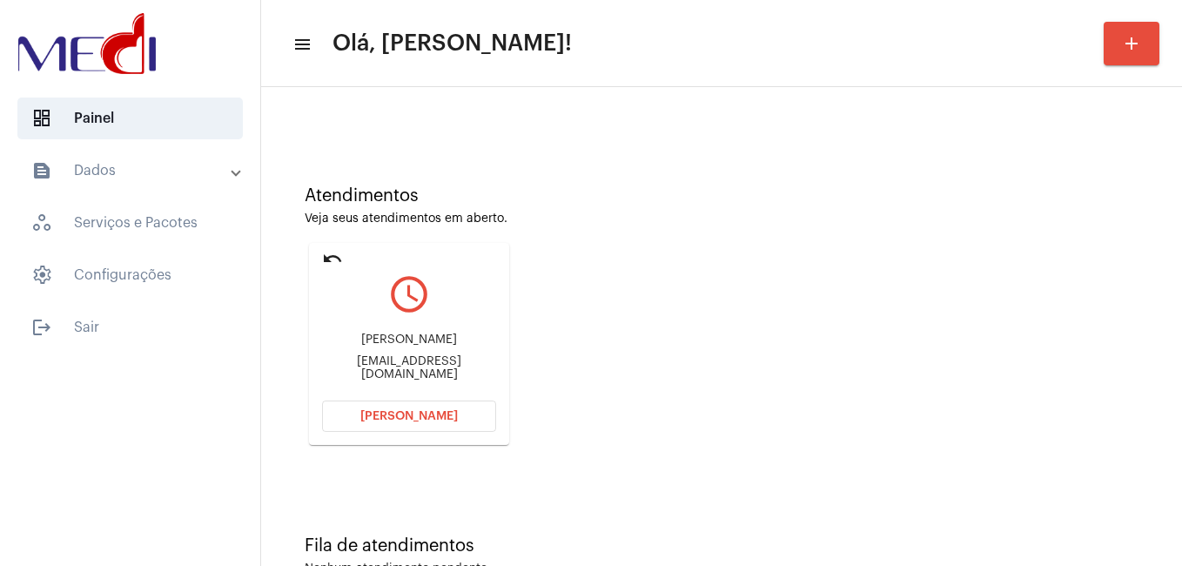
scroll to position [87, 0]
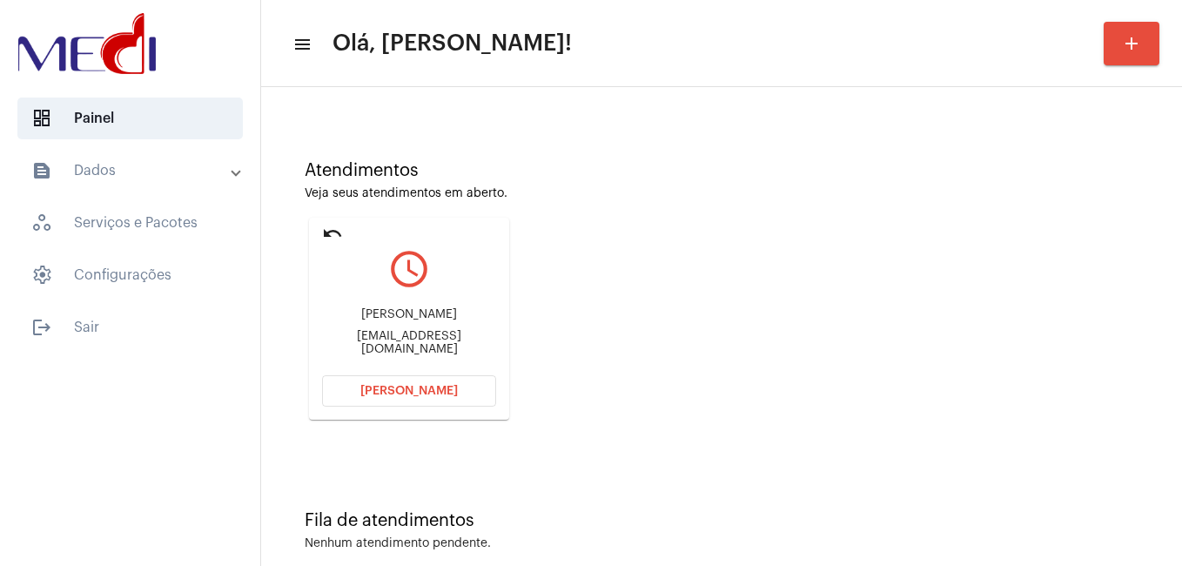
drag, startPoint x: 333, startPoint y: 310, endPoint x: 469, endPoint y: 310, distance: 135.8
click at [469, 310] on div "[PERSON_NAME] Sales [EMAIL_ADDRESS][DOMAIN_NAME]" at bounding box center [409, 331] width 174 height 78
click at [404, 382] on button "[PERSON_NAME]" at bounding box center [409, 390] width 174 height 31
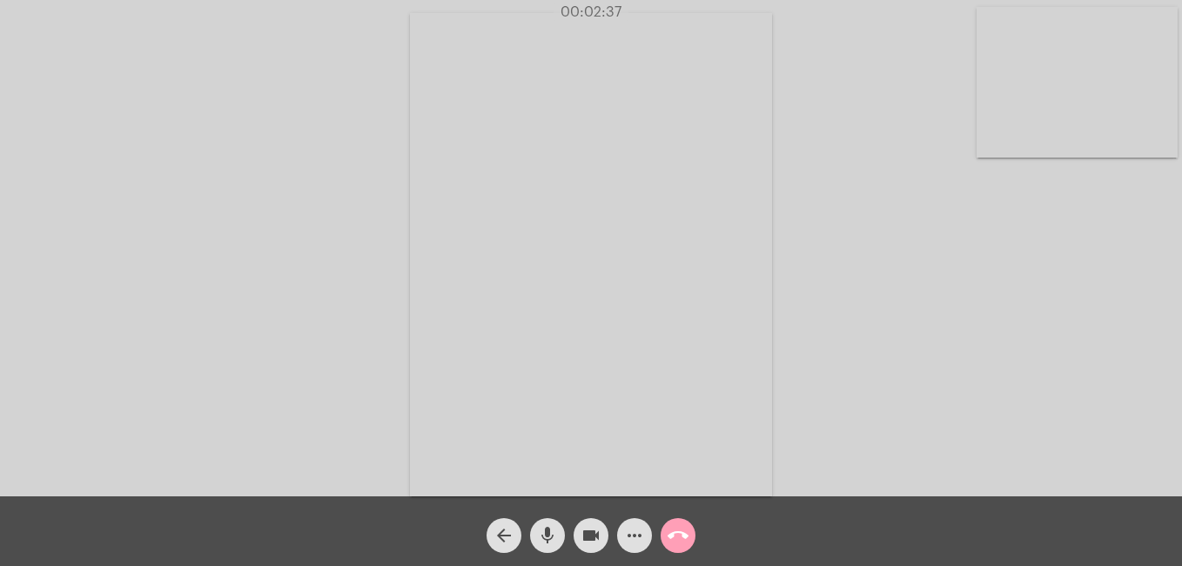
click at [688, 533] on mat-icon "call_end" at bounding box center [678, 535] width 21 height 21
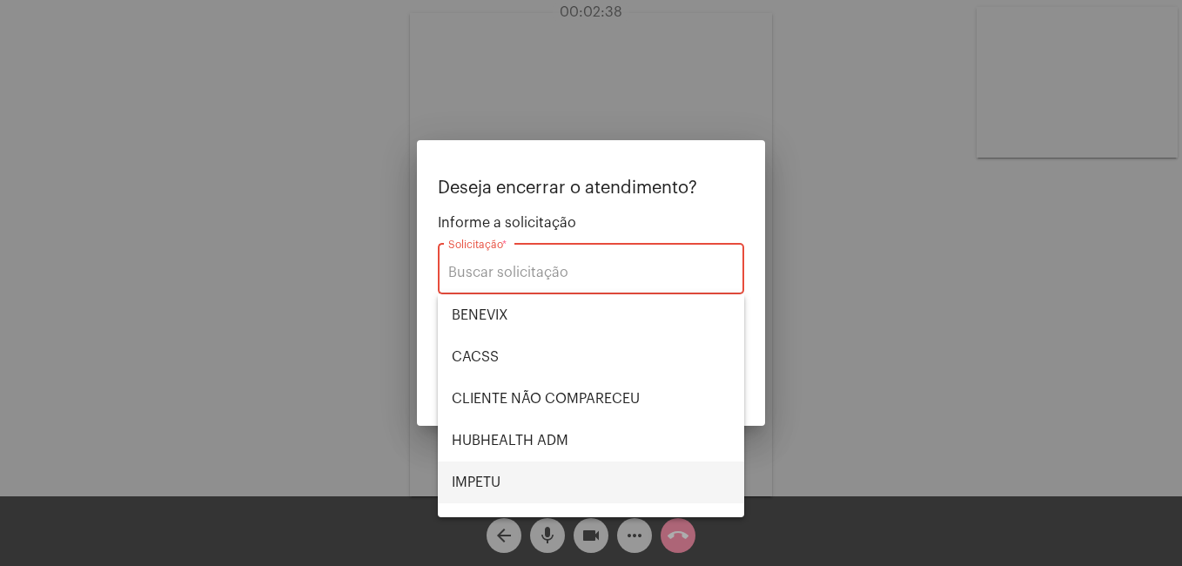
click at [531, 473] on span "IMPETU" at bounding box center [591, 482] width 278 height 42
type input "IMPETU"
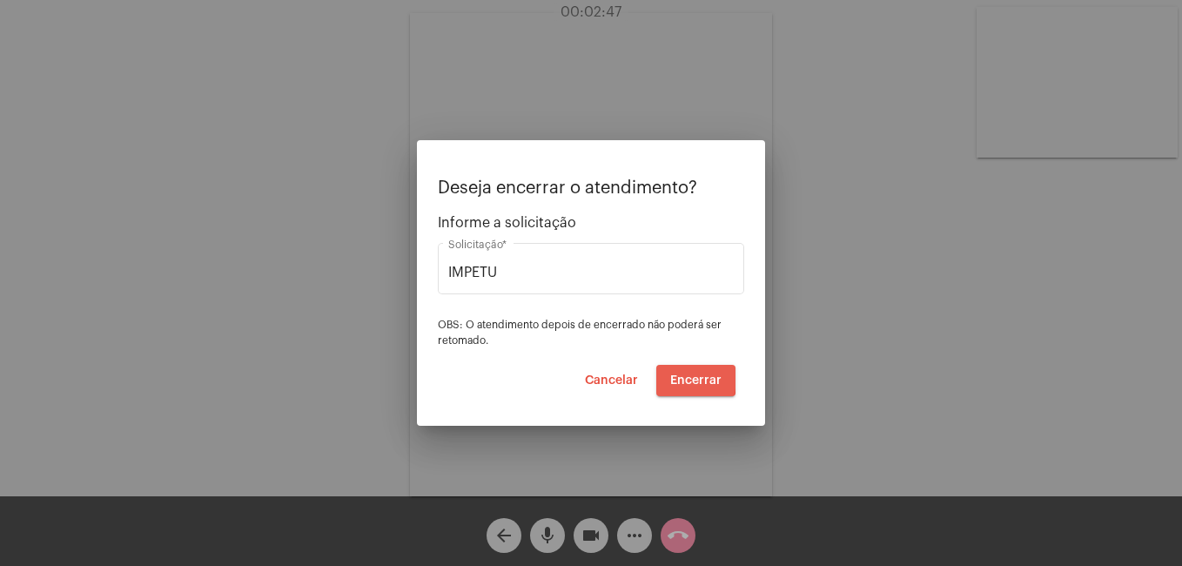
click at [674, 377] on span "Encerrar" at bounding box center [695, 380] width 51 height 12
click at [674, 371] on button "Encerrar" at bounding box center [695, 380] width 79 height 31
click at [710, 386] on span "Encerrar" at bounding box center [695, 380] width 51 height 12
click at [711, 386] on span "Encerrar" at bounding box center [695, 380] width 51 height 12
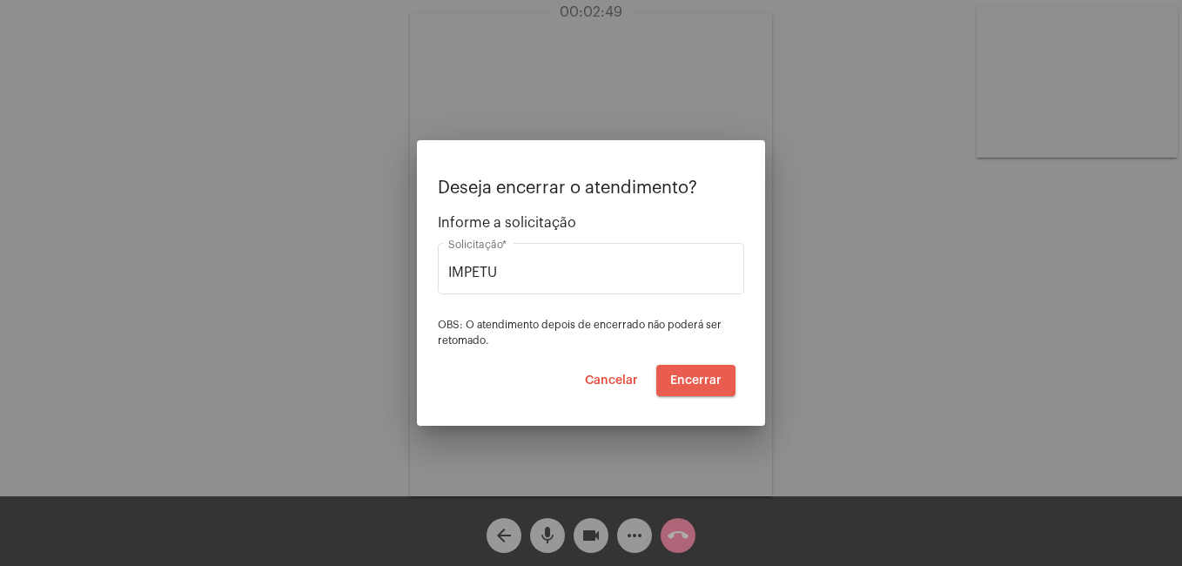
click at [708, 386] on span "Encerrar" at bounding box center [695, 380] width 51 height 12
click at [708, 385] on span "Encerrar" at bounding box center [695, 380] width 51 height 12
click at [708, 383] on span "Encerrar" at bounding box center [695, 380] width 51 height 12
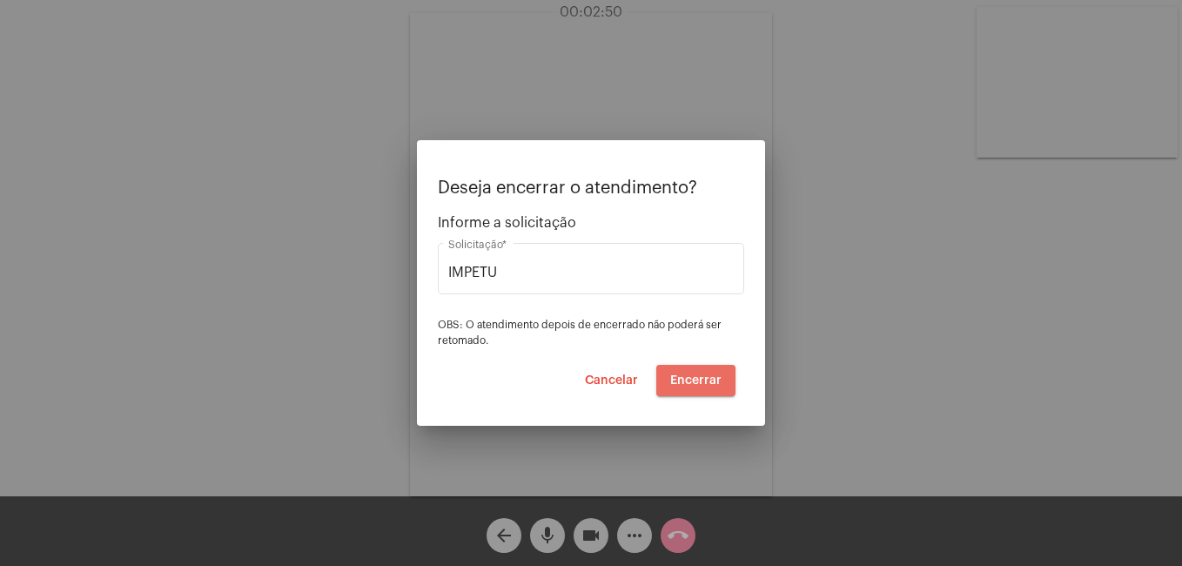
click at [708, 384] on span "Encerrar" at bounding box center [695, 380] width 51 height 12
click at [707, 384] on span "Encerrar" at bounding box center [695, 380] width 51 height 12
click at [706, 384] on span "Encerrar" at bounding box center [695, 380] width 51 height 12
click at [704, 386] on span "Encerrar" at bounding box center [695, 380] width 51 height 12
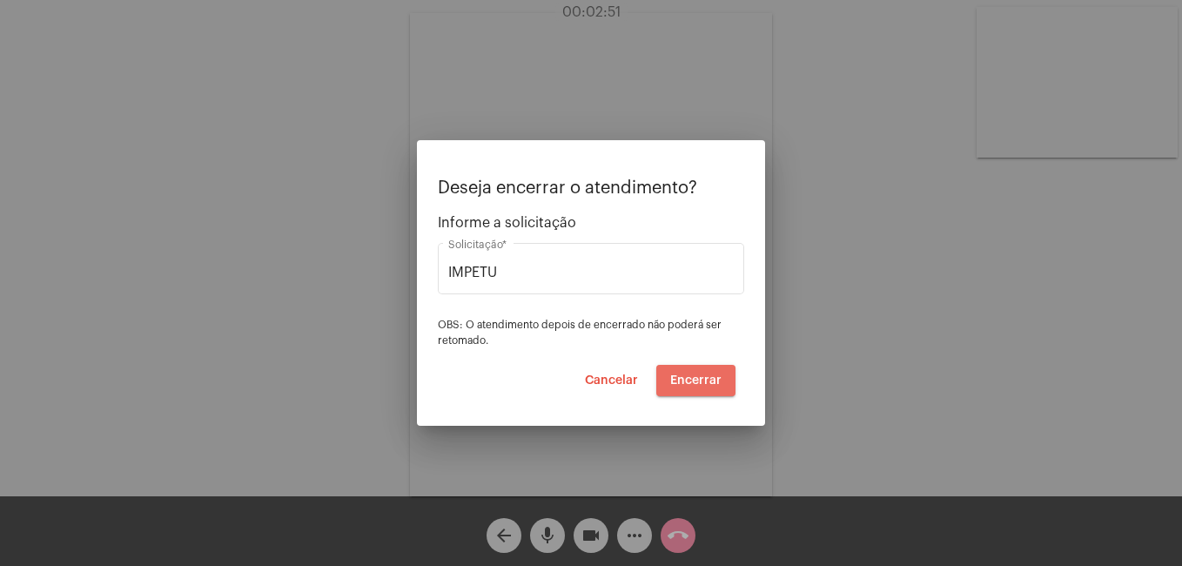
drag, startPoint x: 704, startPoint y: 386, endPoint x: 696, endPoint y: 391, distance: 9.4
click at [701, 387] on button "Encerrar" at bounding box center [695, 380] width 79 height 31
click at [697, 391] on button "Encerrar" at bounding box center [695, 380] width 79 height 31
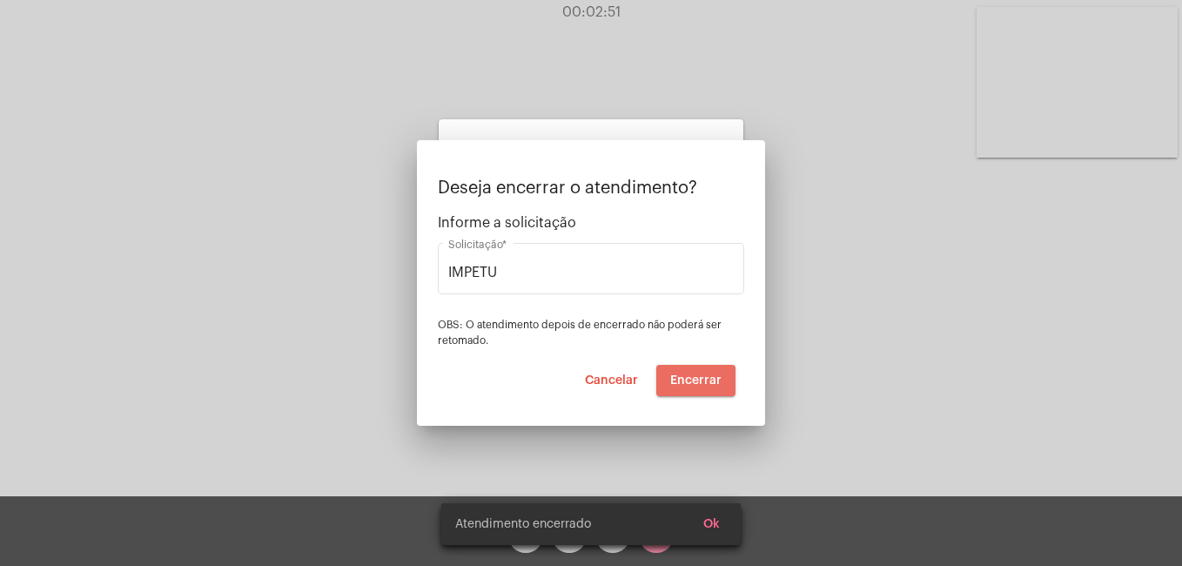
click at [695, 393] on button "Encerrar" at bounding box center [695, 380] width 79 height 31
click at [688, 397] on div "Cliente: Franciele de Melo Sales Aguardando cliente acessar a chamada Ajustes s…" at bounding box center [591, 255] width 305 height 492
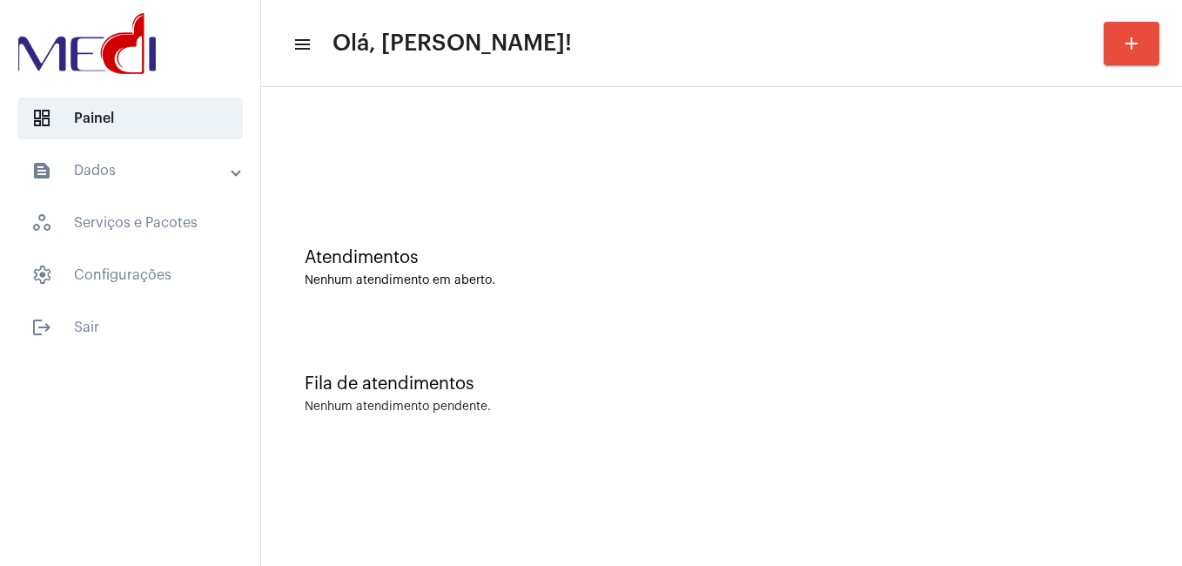
click at [620, 350] on div "Fila de atendimentos Nenhum atendimento pendente." at bounding box center [721, 385] width 903 height 126
click at [793, 274] on div "Nenhum atendimento em aberto." at bounding box center [722, 280] width 834 height 13
click at [829, 300] on div "Atendimentos Nenhum atendimento em aberto." at bounding box center [721, 259] width 903 height 126
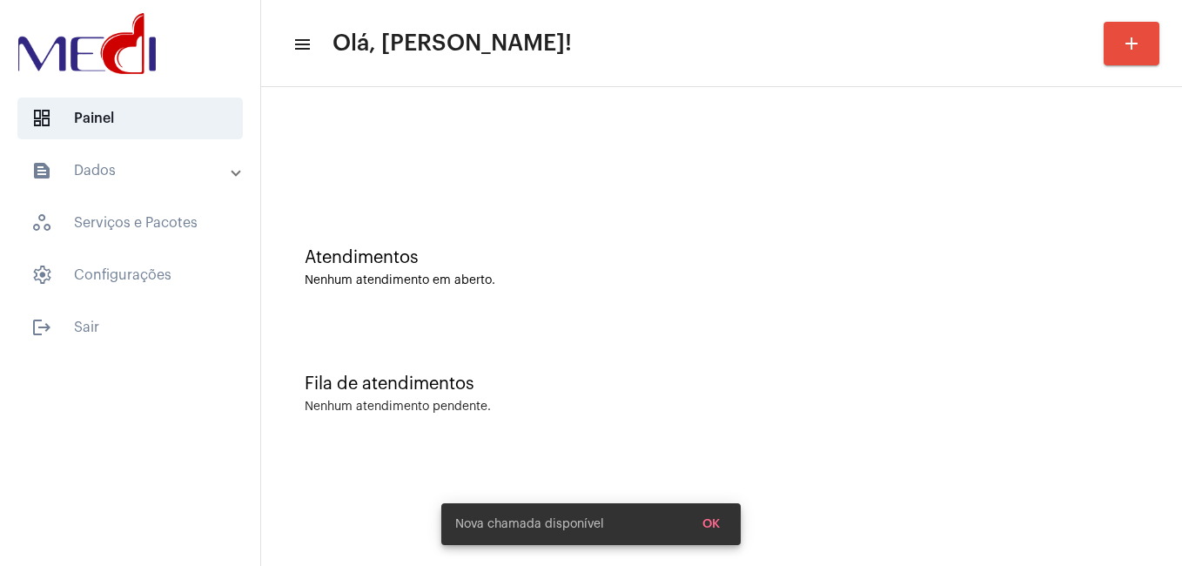
click at [590, 367] on div "Fila de atendimentos Nenhum atendimento pendente." at bounding box center [721, 385] width 903 height 126
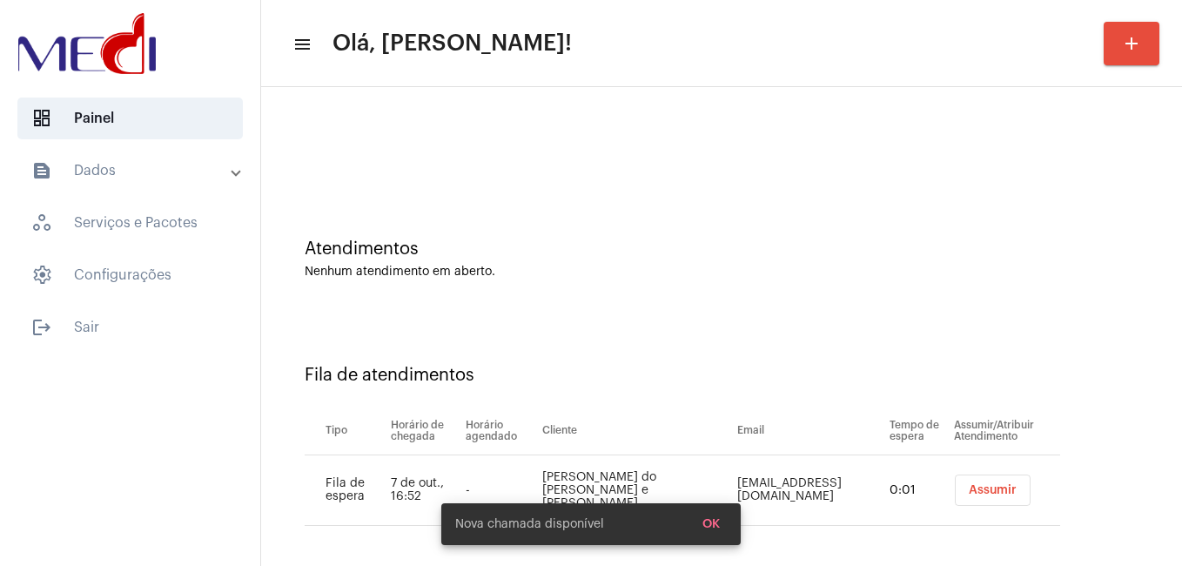
scroll to position [16, 0]
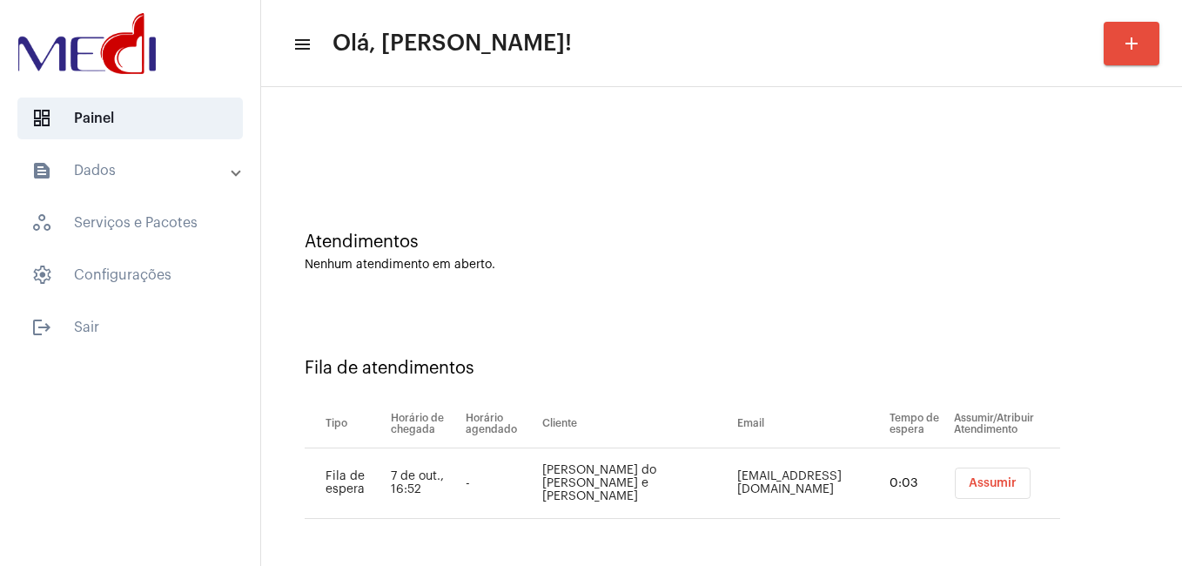
click at [976, 478] on span "Assumir" at bounding box center [993, 483] width 48 height 12
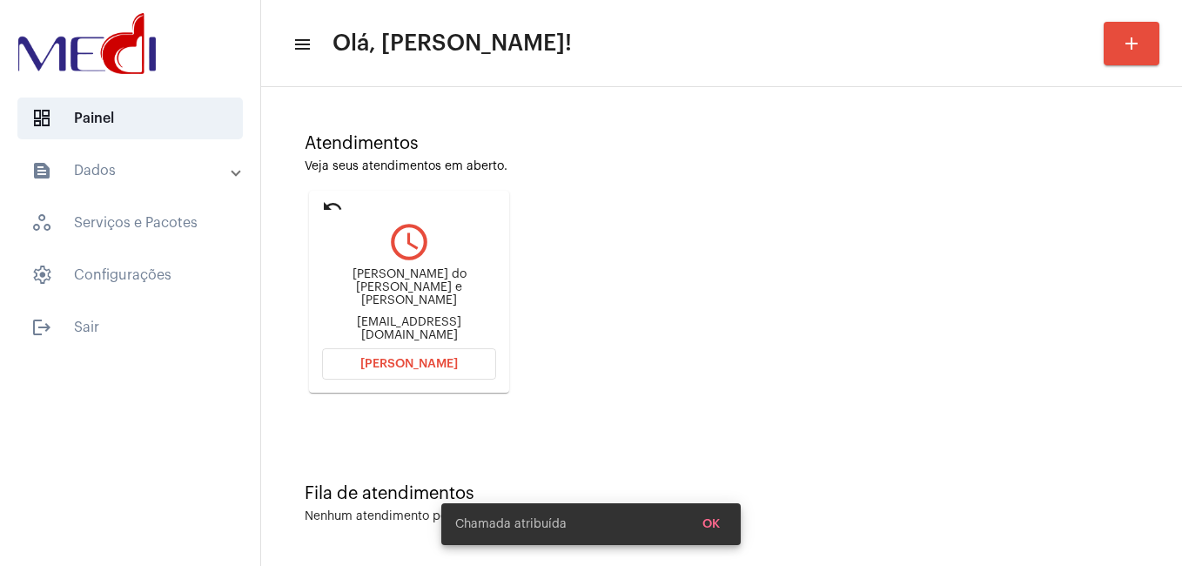
scroll to position [115, 0]
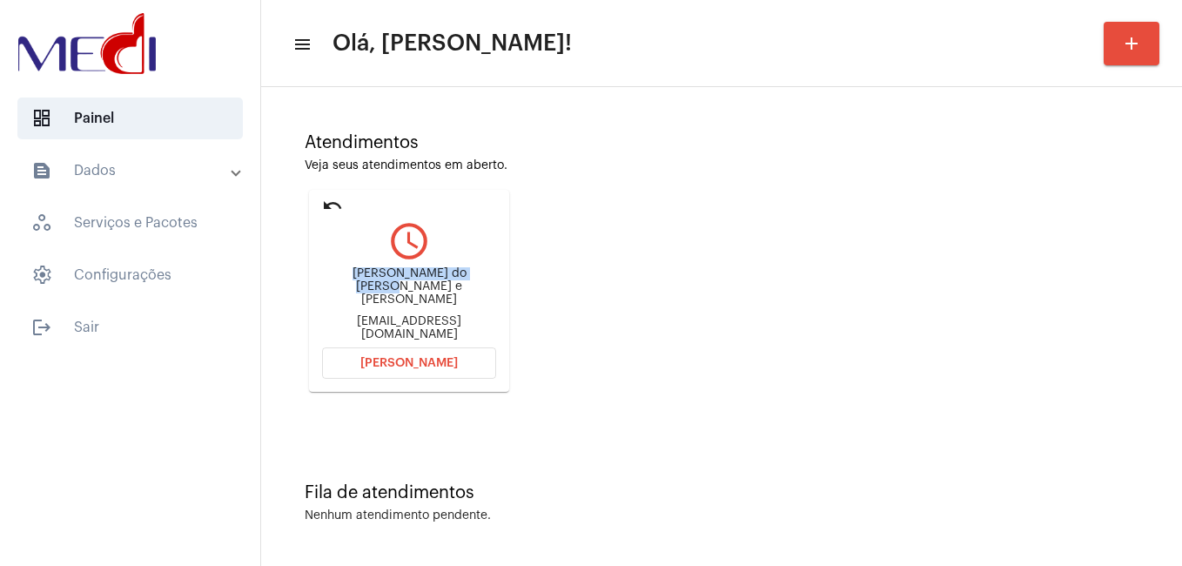
drag, startPoint x: 323, startPoint y: 283, endPoint x: 457, endPoint y: 272, distance: 134.5
click at [457, 272] on mat-card "undo query_builder Caroline do socorro da silva e silva caroldosocorrosilva@gma…" at bounding box center [409, 291] width 200 height 202
copy div "Caroline do socorro da"
click at [417, 368] on span "Abrir Chamada" at bounding box center [408, 363] width 97 height 12
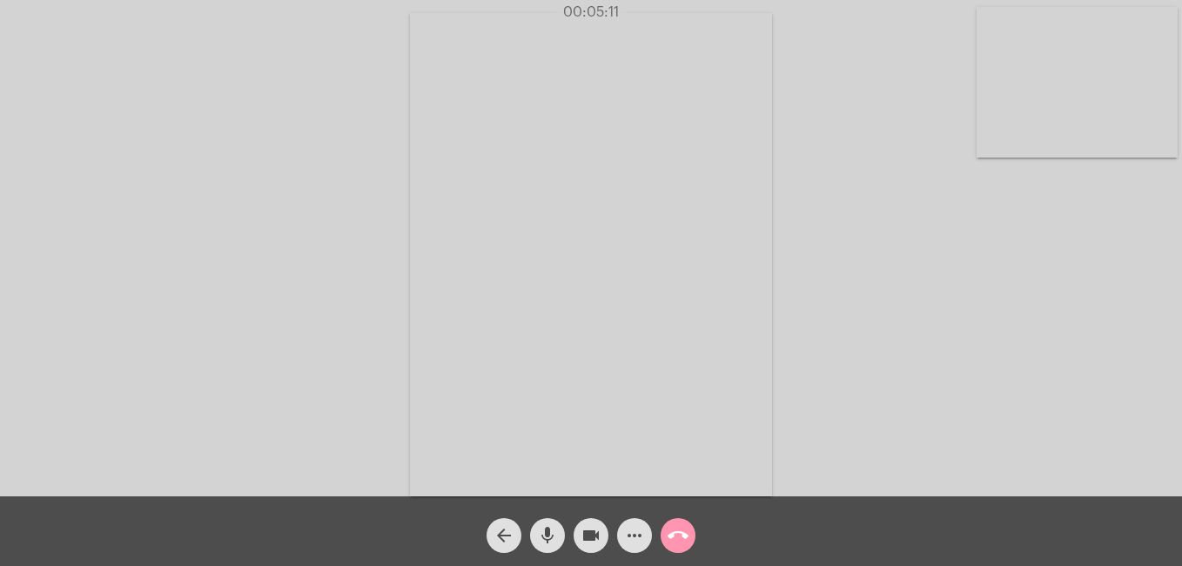
click at [679, 539] on mat-icon "call_end" at bounding box center [678, 535] width 21 height 21
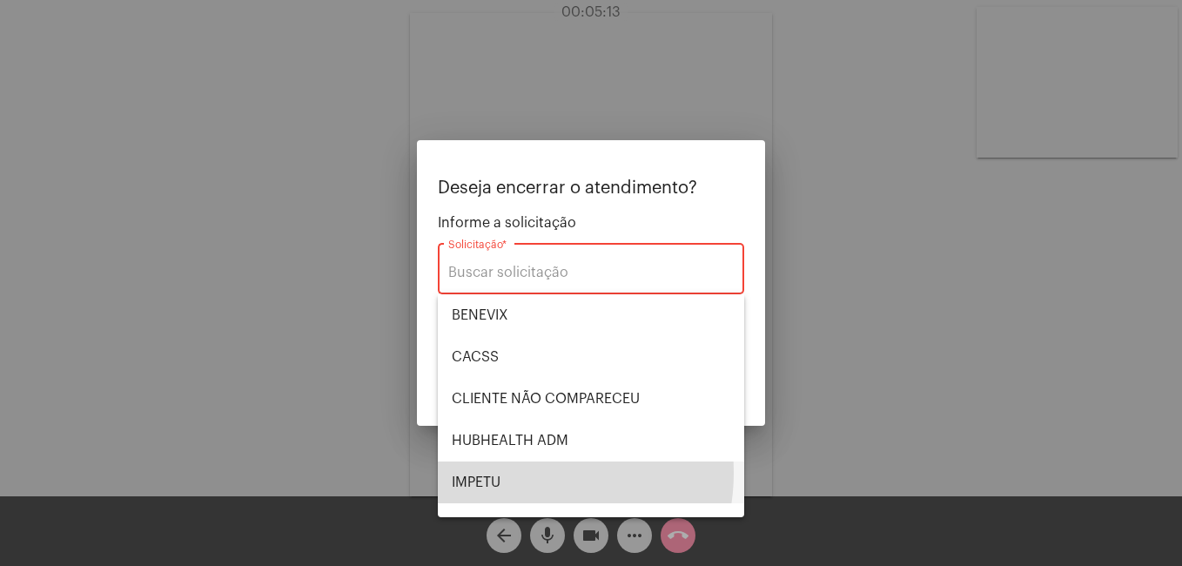
click at [526, 473] on span "IMPETU" at bounding box center [591, 482] width 278 height 42
type input "IMPETU"
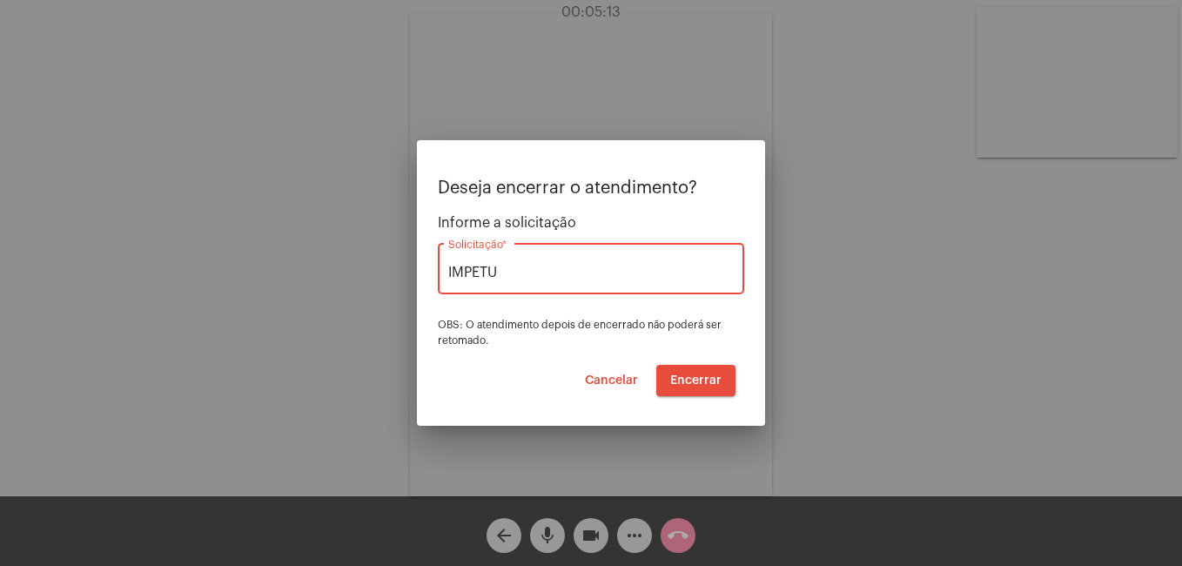
click at [687, 377] on span "Encerrar" at bounding box center [695, 380] width 51 height 12
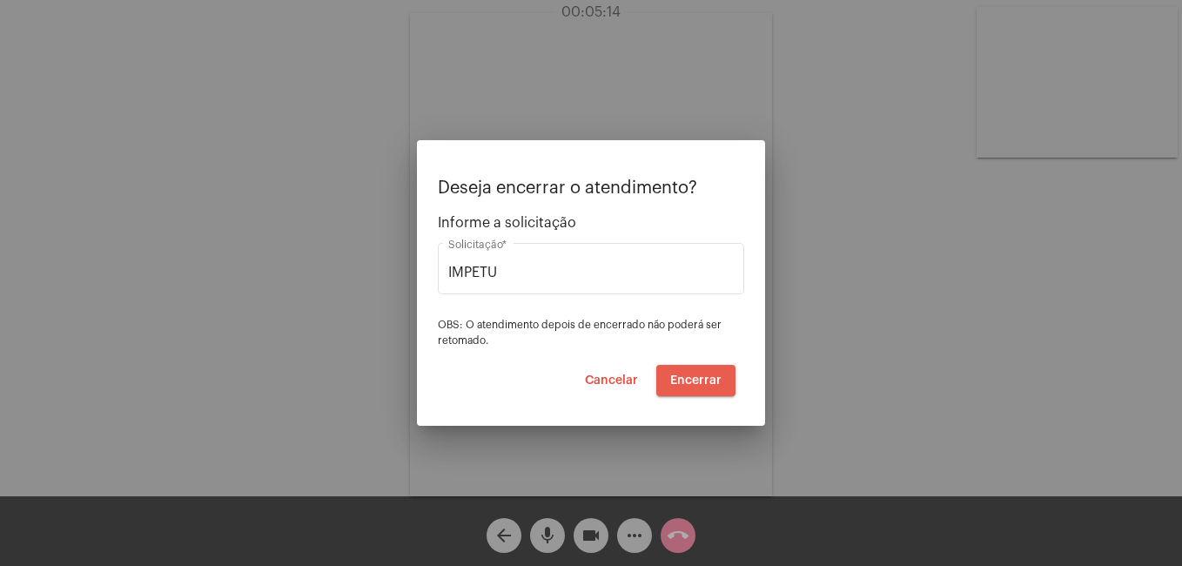
click at [688, 377] on span "Encerrar" at bounding box center [695, 380] width 51 height 12
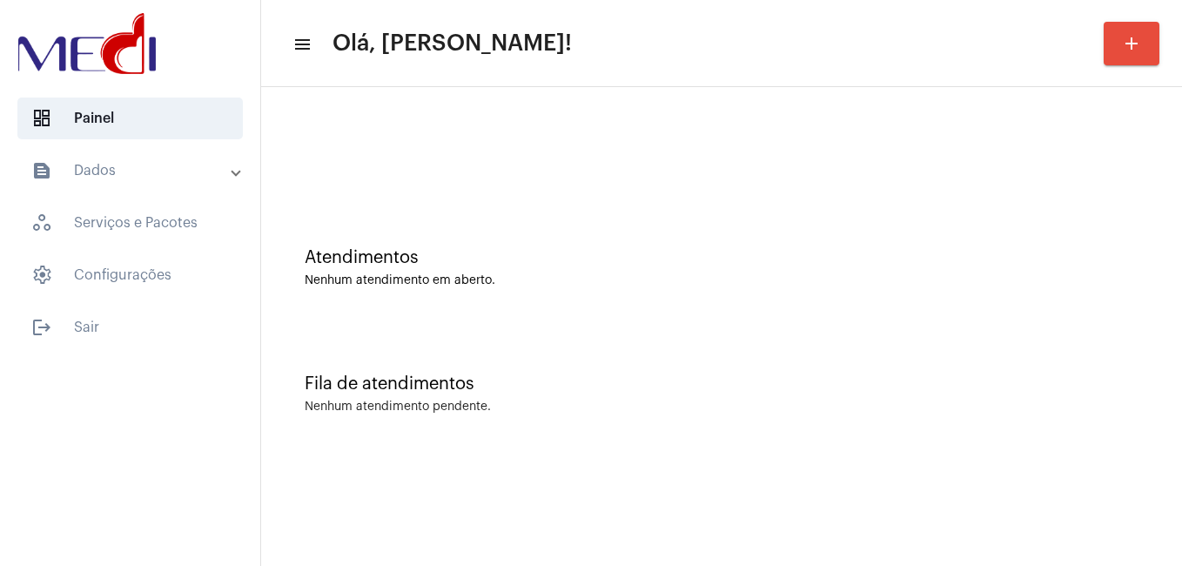
click at [667, 403] on div "Nenhum atendimento pendente." at bounding box center [722, 406] width 834 height 13
